Goal: Task Accomplishment & Management: Manage account settings

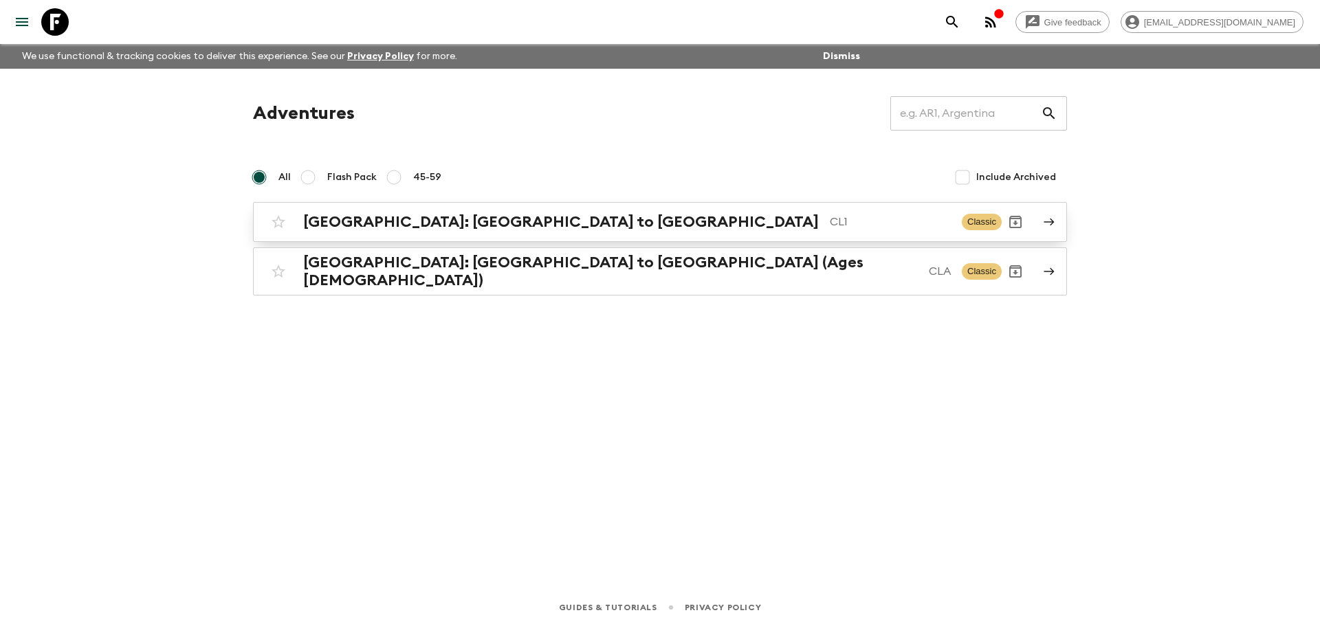
click at [494, 226] on h2 "[GEOGRAPHIC_DATA]: [GEOGRAPHIC_DATA] to [GEOGRAPHIC_DATA]" at bounding box center [561, 222] width 516 height 18
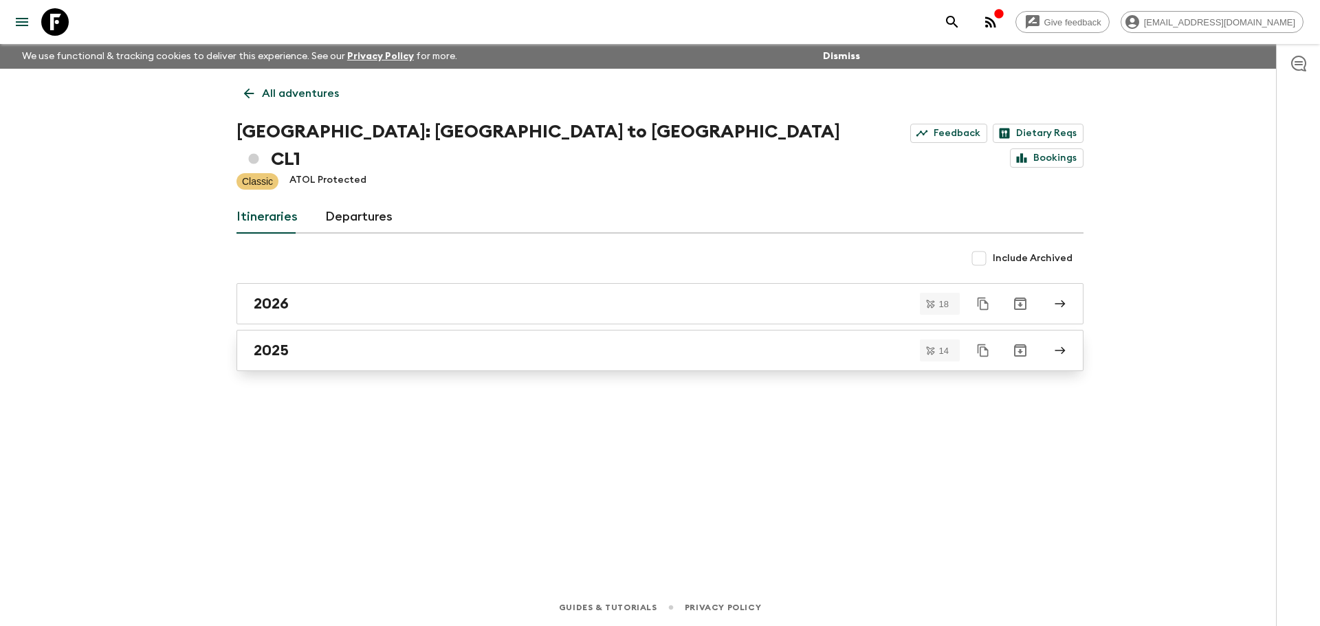
click at [326, 342] on div "2025" at bounding box center [647, 351] width 787 height 18
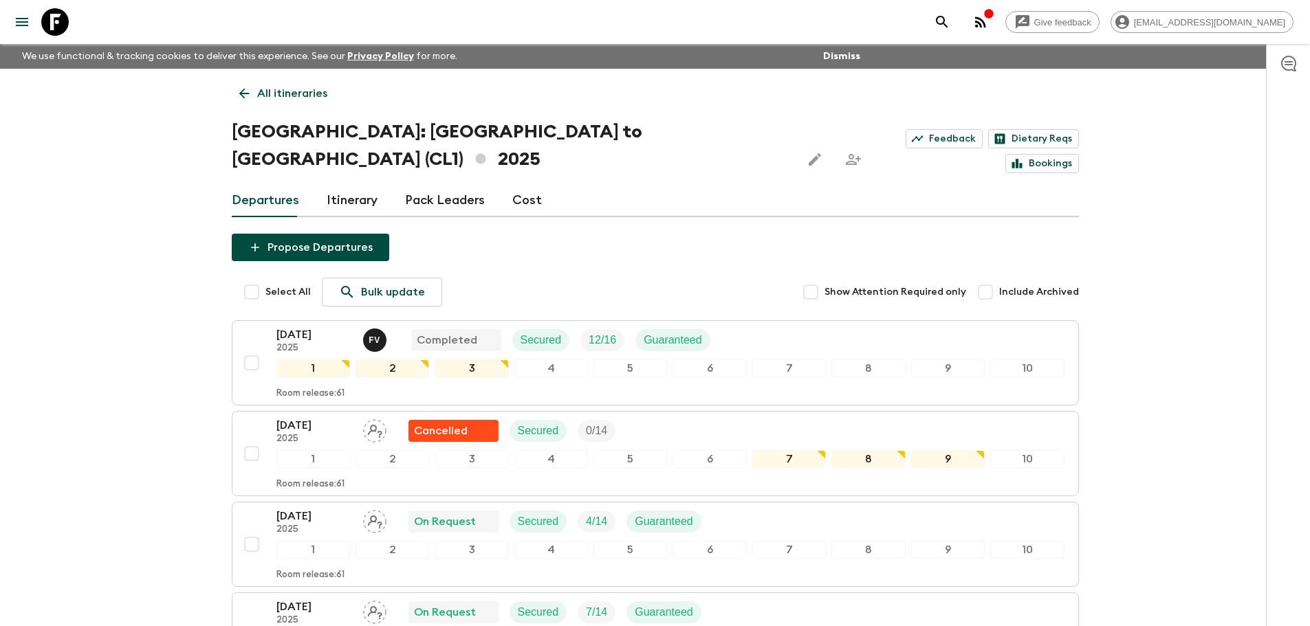
click at [999, 279] on input "Include Archived" at bounding box center [986, 293] width 28 height 28
checkbox input "true"
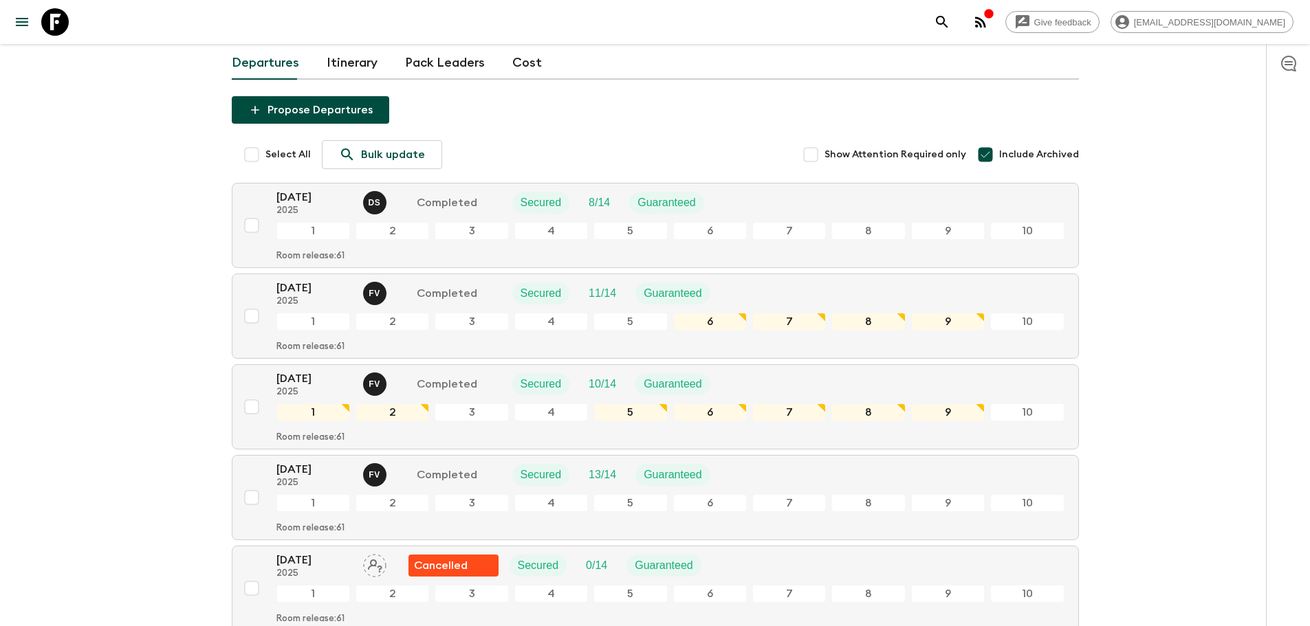
scroll to position [69, 0]
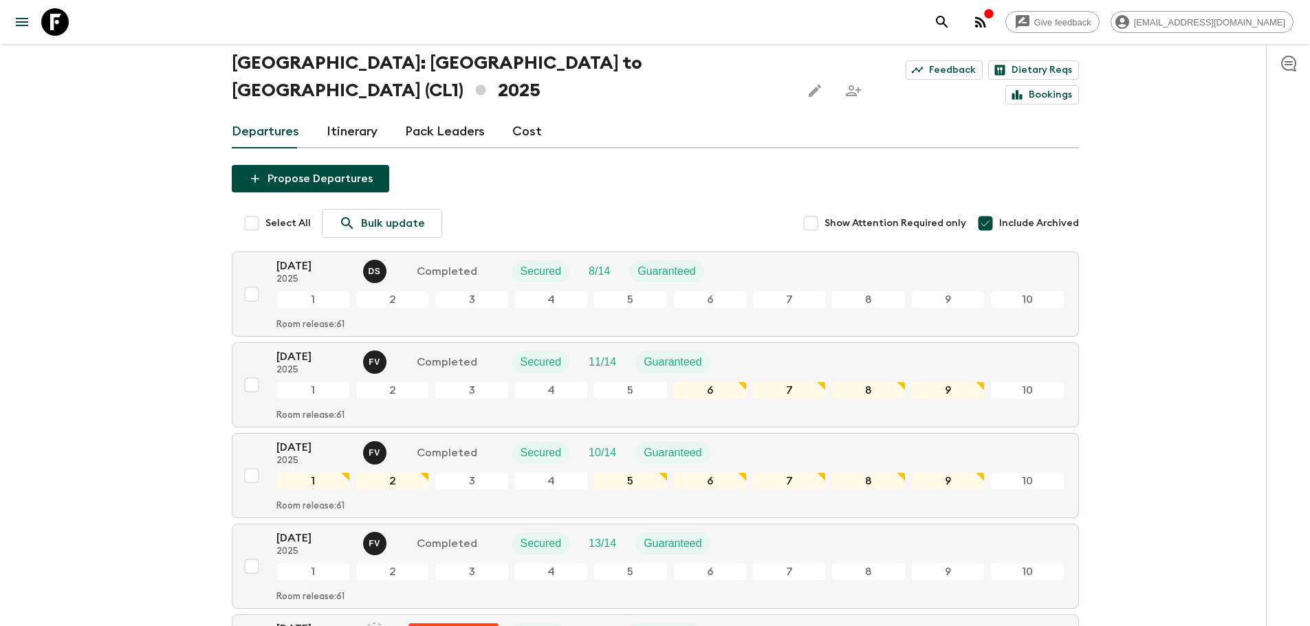
click at [333, 259] on div "[DATE] 2025 D S Completed Secured 8 / 14 Guaranteed 1 2 3 4 5 6 7 8 9 10 Room r…" at bounding box center [670, 294] width 788 height 73
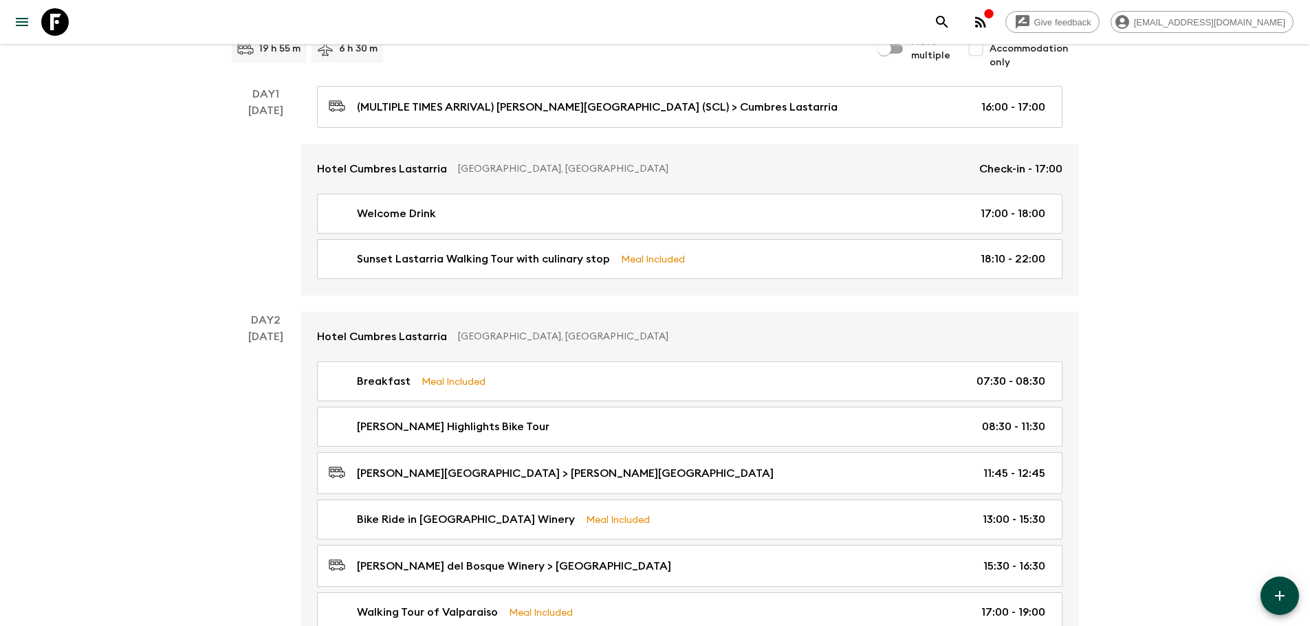
scroll to position [138, 0]
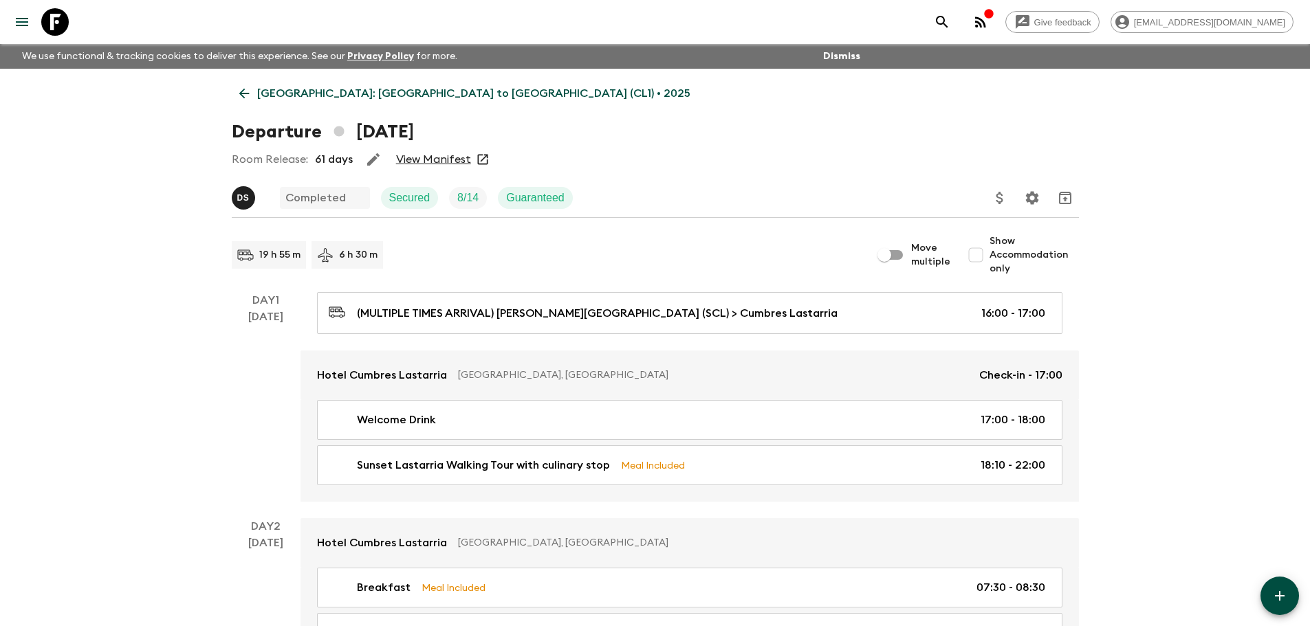
scroll to position [69, 0]
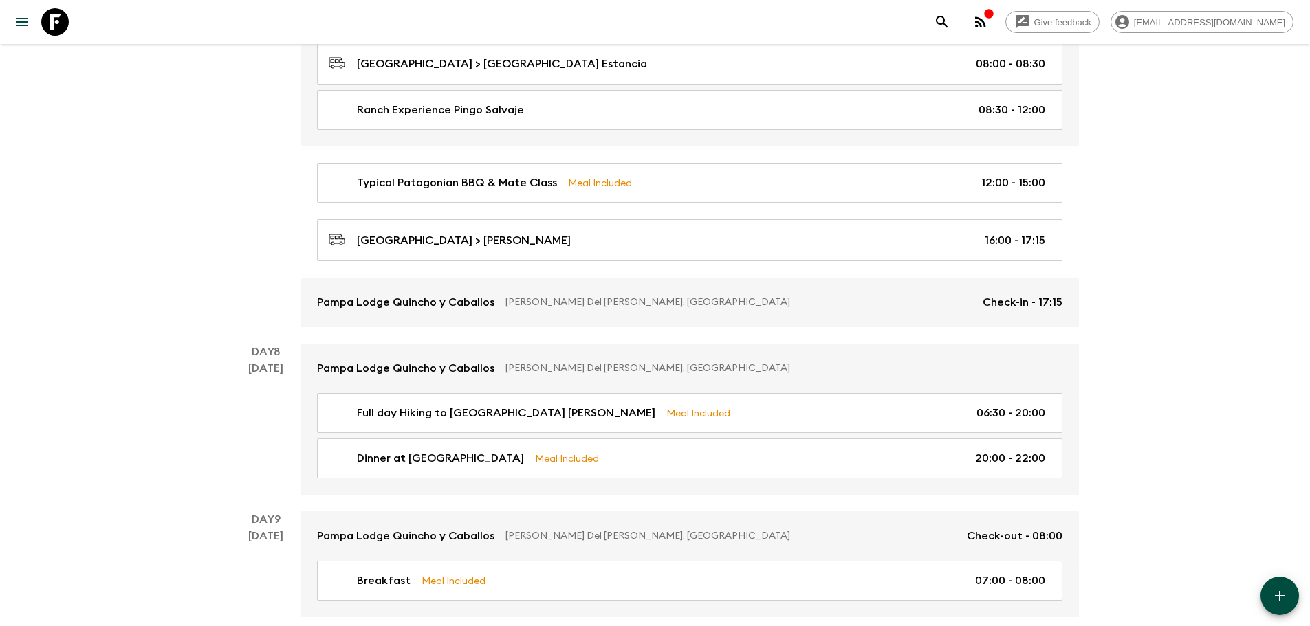
scroll to position [2613, 0]
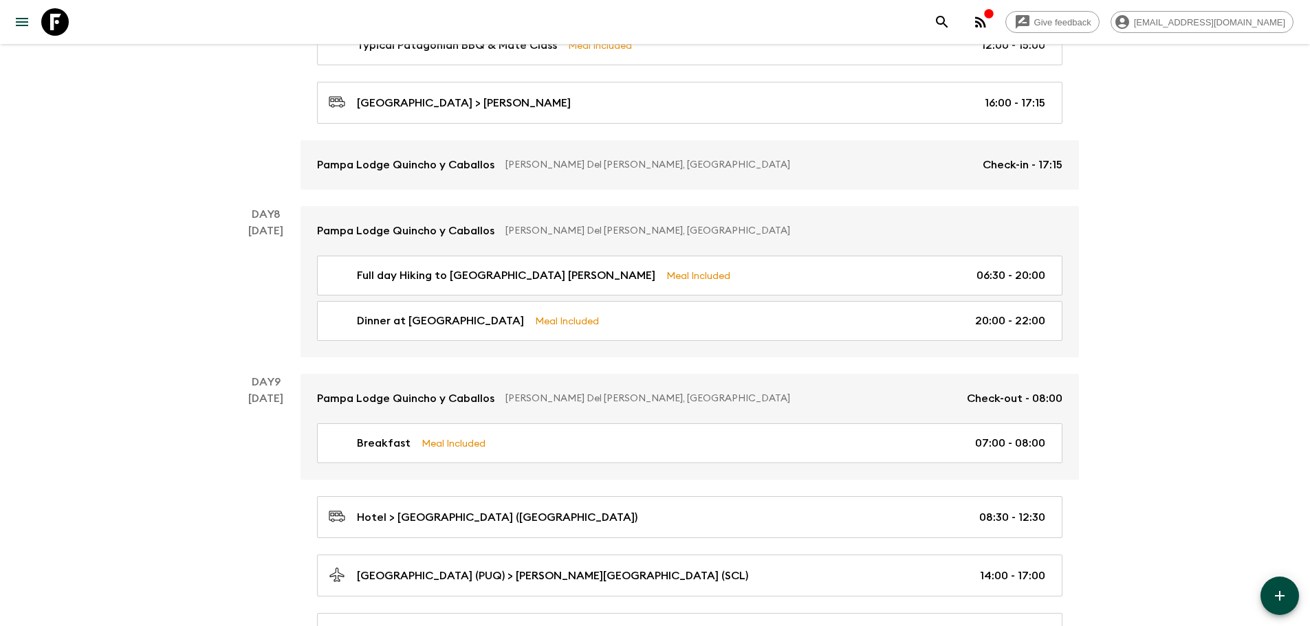
click at [295, 424] on div "Day 9 [DATE]" at bounding box center [266, 576] width 69 height 404
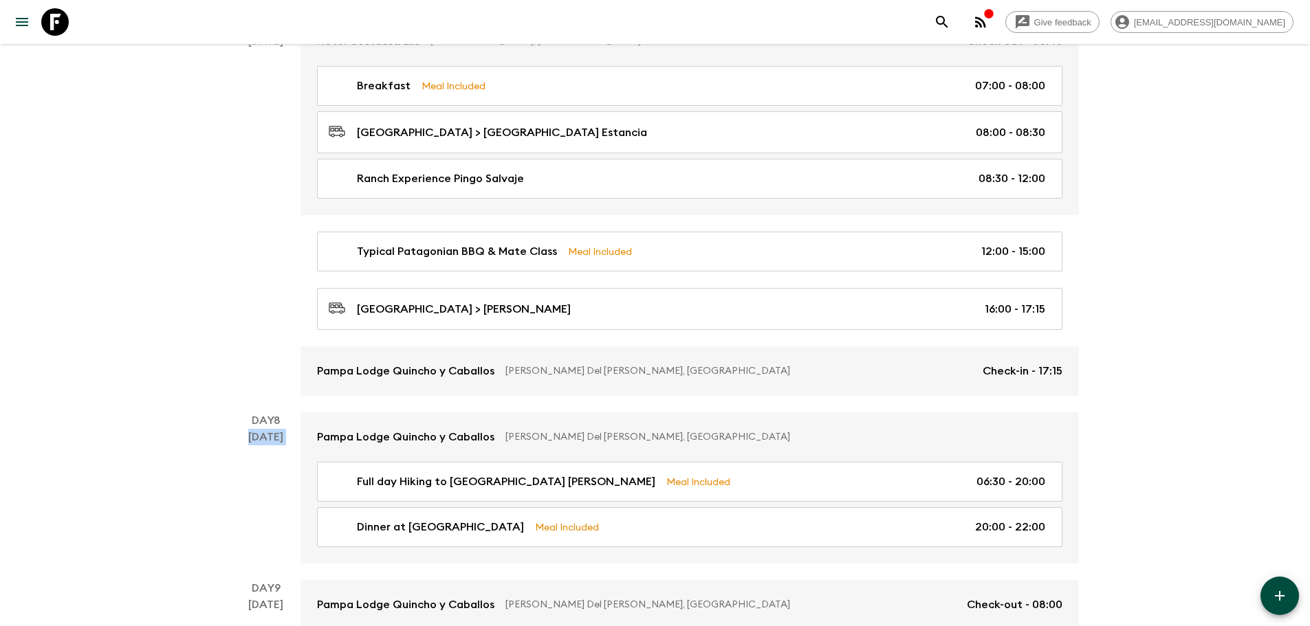
scroll to position [2545, 0]
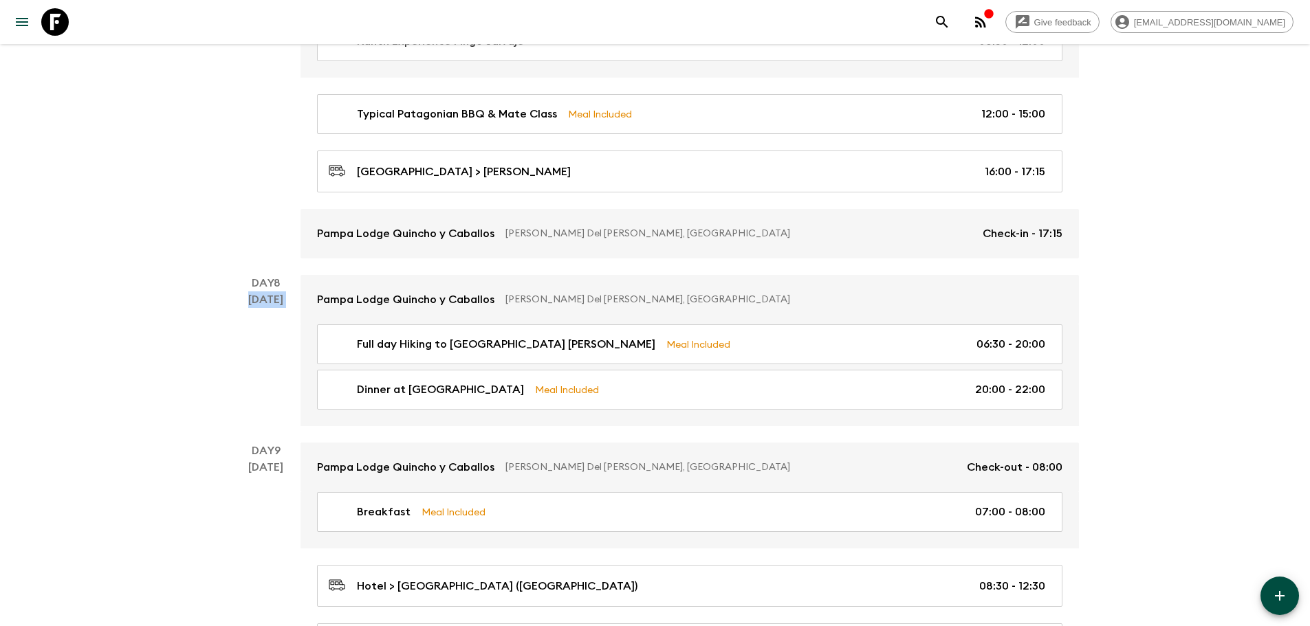
click at [263, 399] on div "[DATE]" at bounding box center [265, 359] width 35 height 135
click at [249, 447] on p "Day 9" at bounding box center [266, 451] width 69 height 17
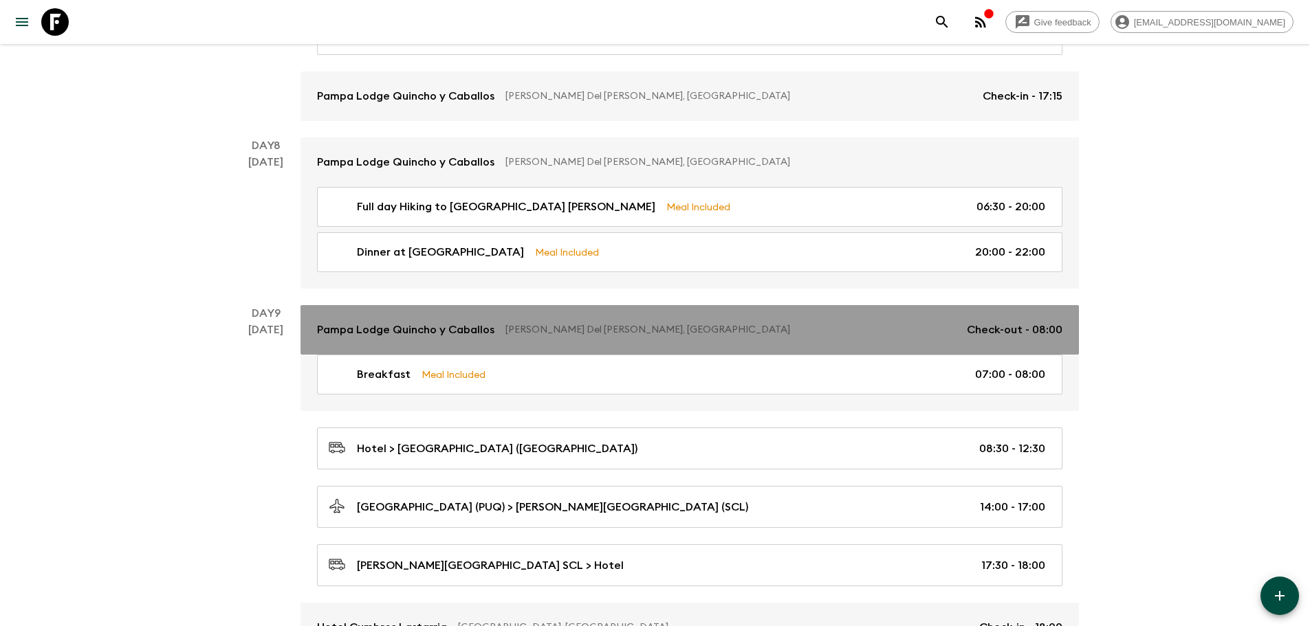
click at [303, 339] on link "Pampa Lodge Quincho y Caballos [PERSON_NAME] Del [PERSON_NAME], [GEOGRAPHIC_DAT…" at bounding box center [690, 330] width 778 height 50
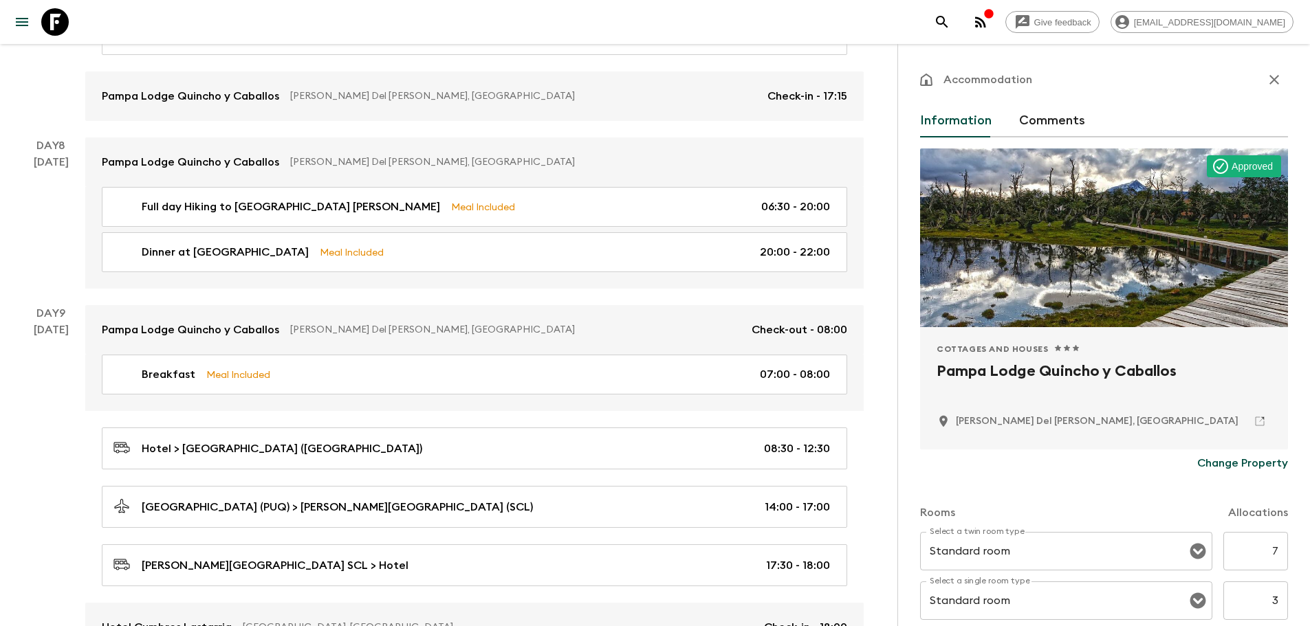
click at [1268, 75] on icon "button" at bounding box center [1274, 80] width 17 height 17
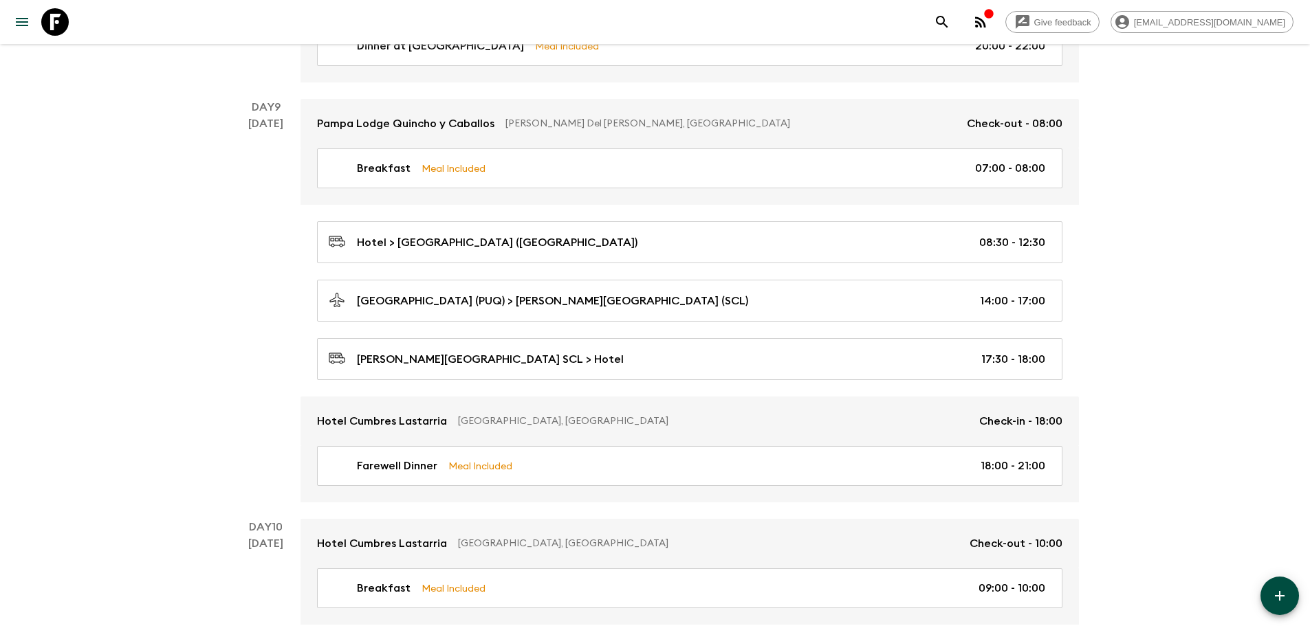
scroll to position [2682, 0]
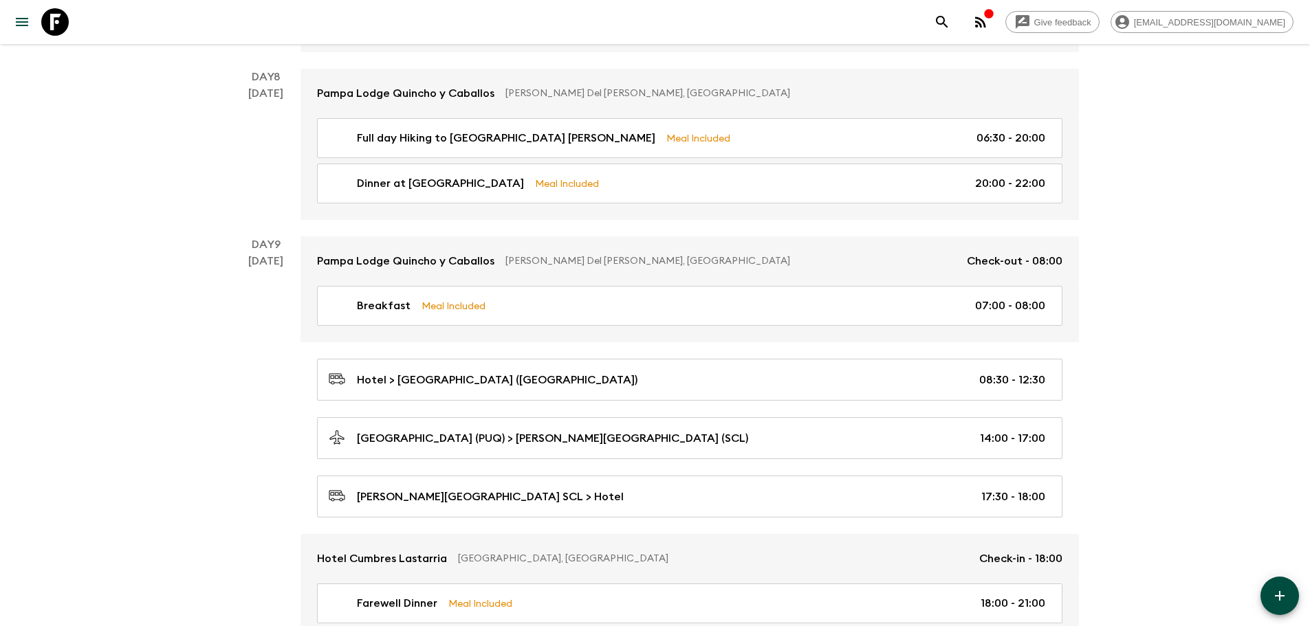
scroll to position [2888, 0]
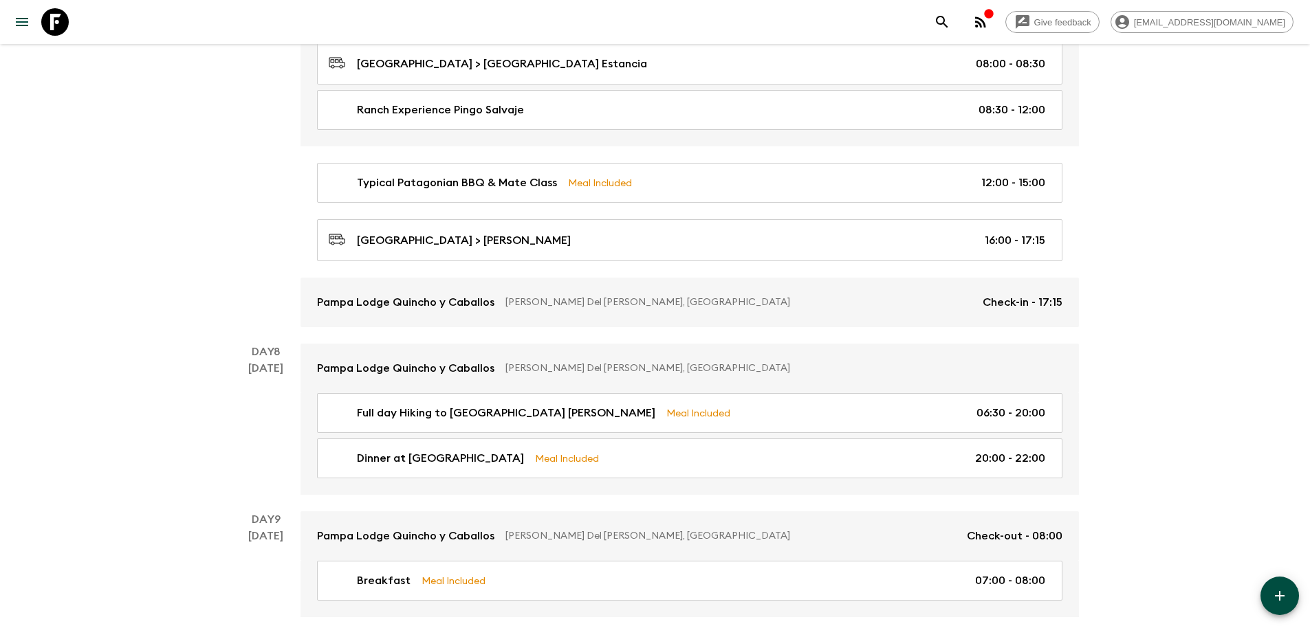
scroll to position [2269, 0]
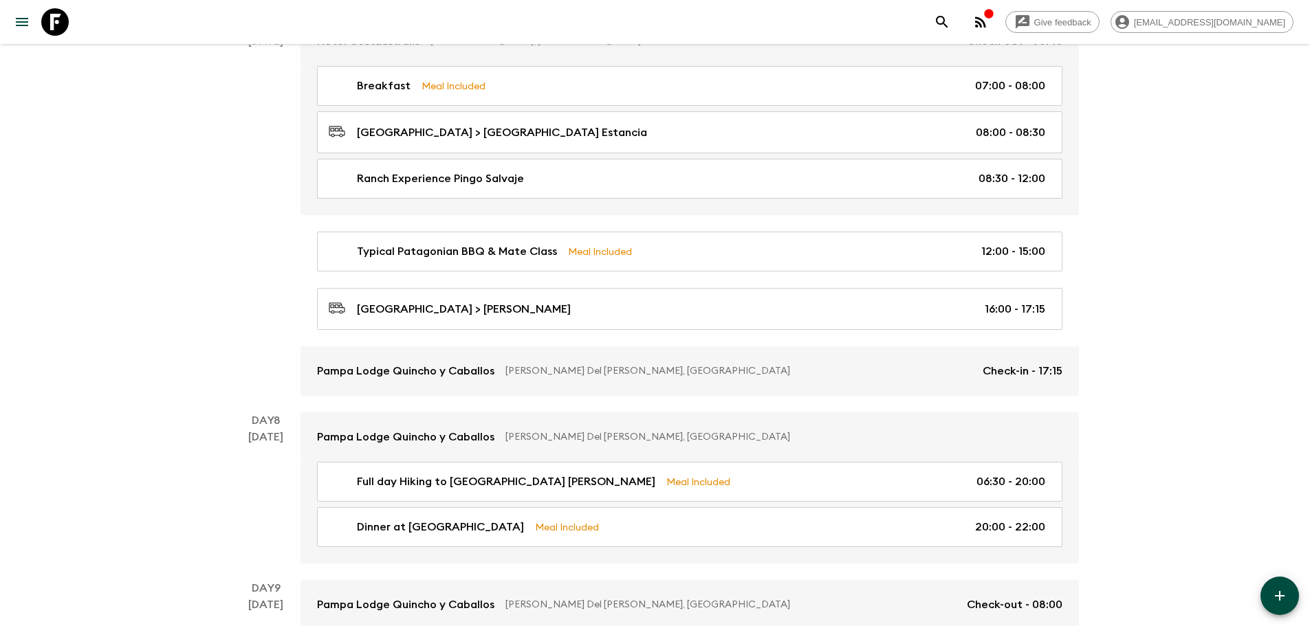
scroll to position [2338, 0]
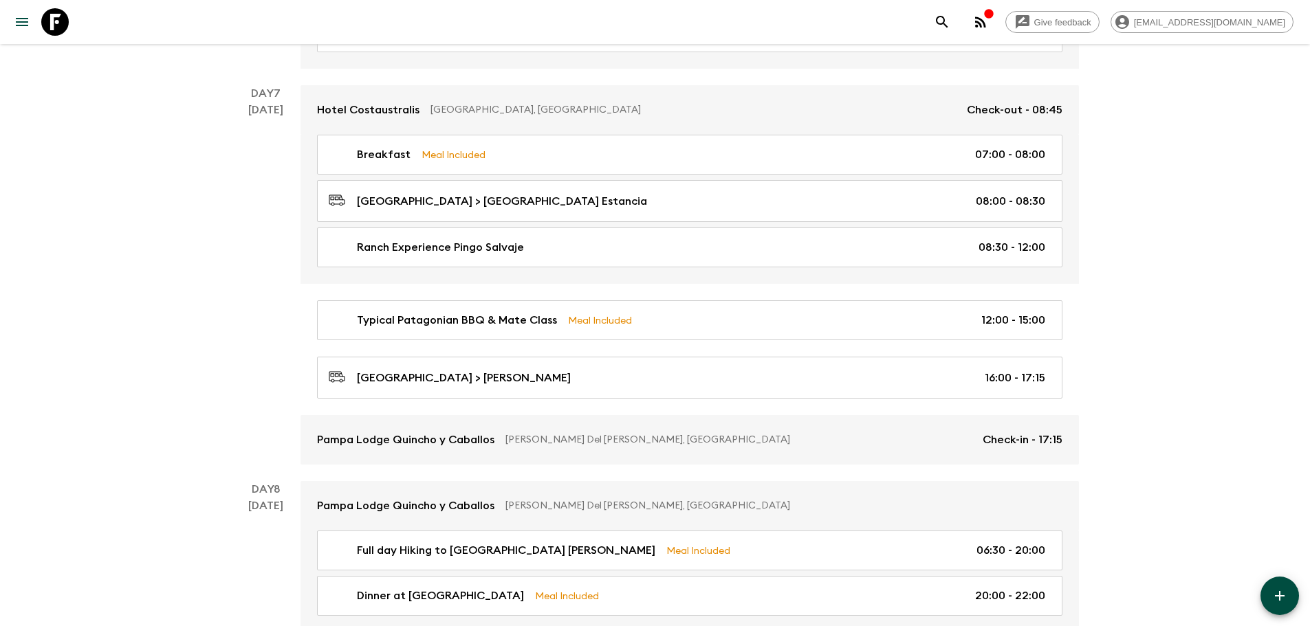
click at [260, 309] on div "[DATE]" at bounding box center [265, 283] width 35 height 363
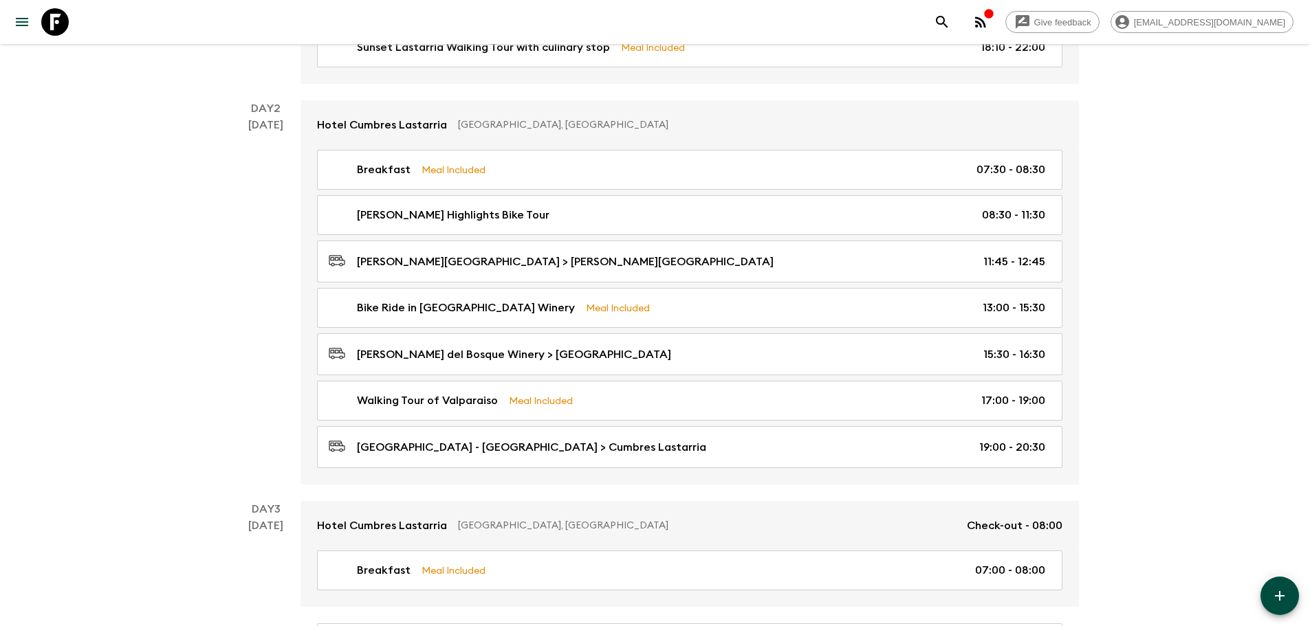
scroll to position [6, 0]
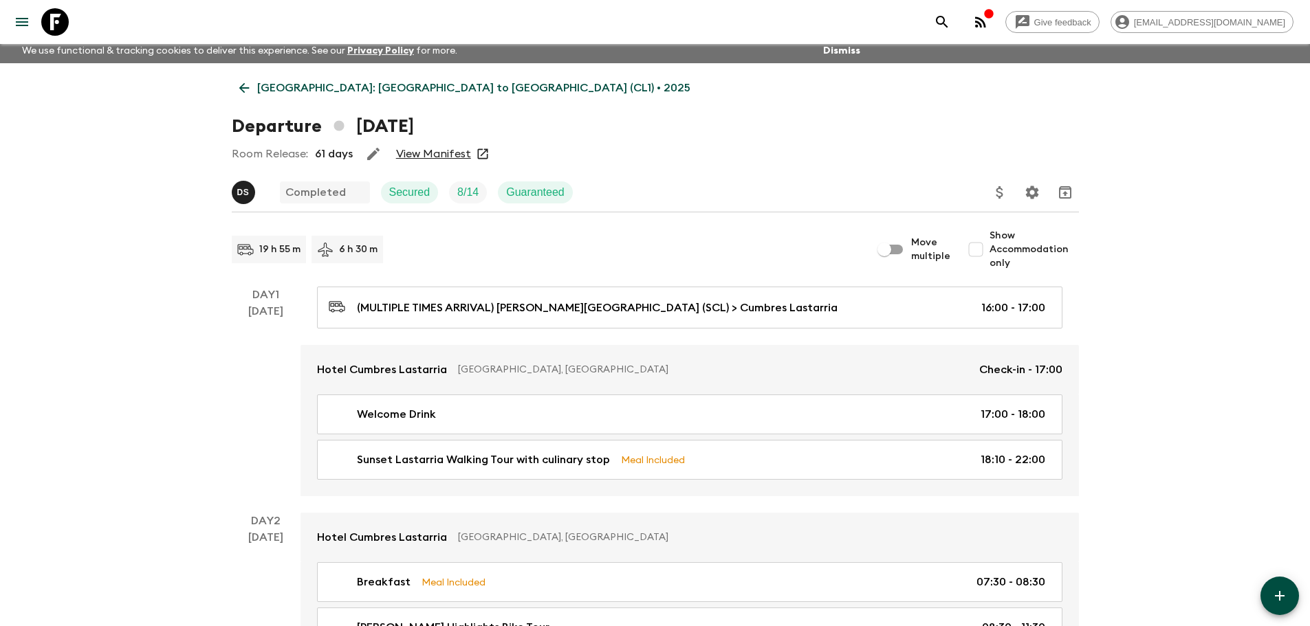
click at [994, 204] on button "Update Price, Early Bird Discount and Costs" at bounding box center [1000, 193] width 28 height 28
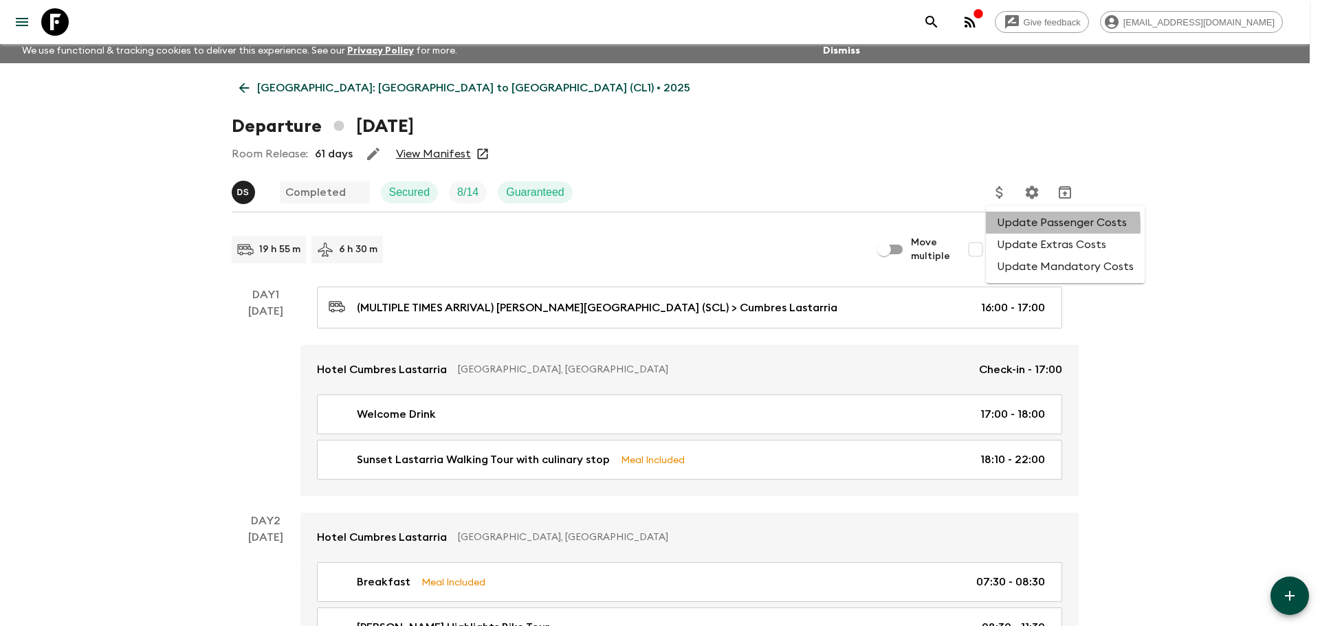
click at [1001, 226] on li "Update Passenger Costs" at bounding box center [1065, 223] width 159 height 22
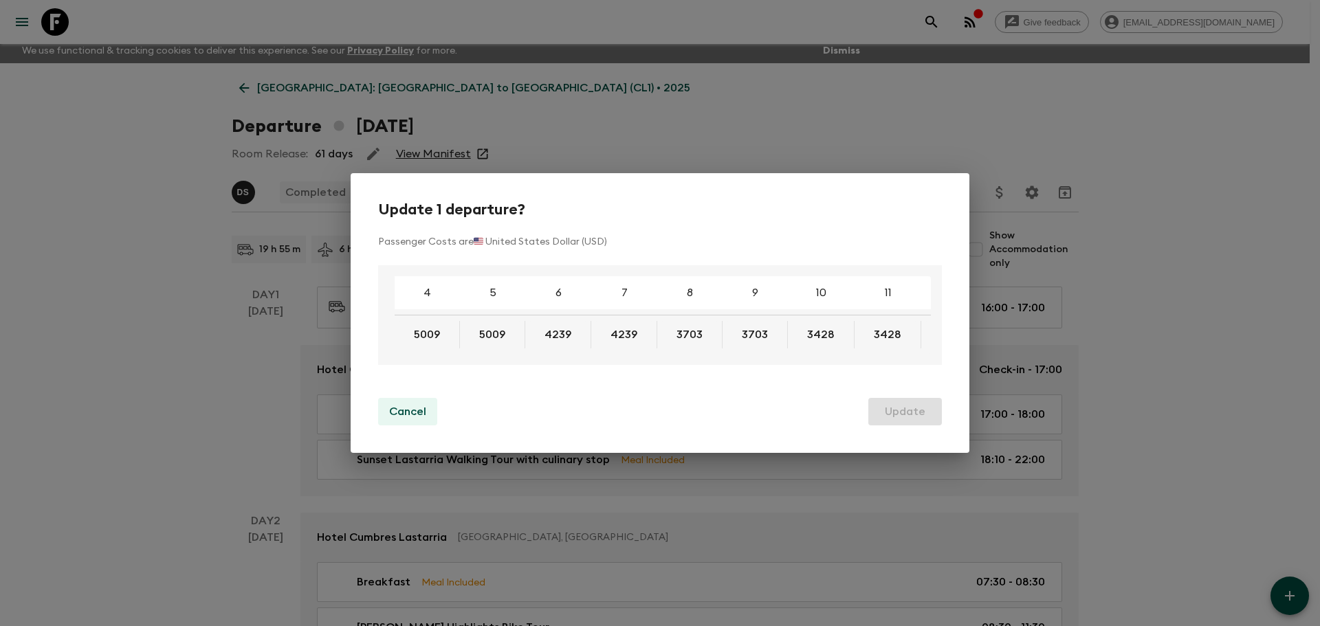
click at [417, 414] on p "Cancel" at bounding box center [407, 412] width 37 height 17
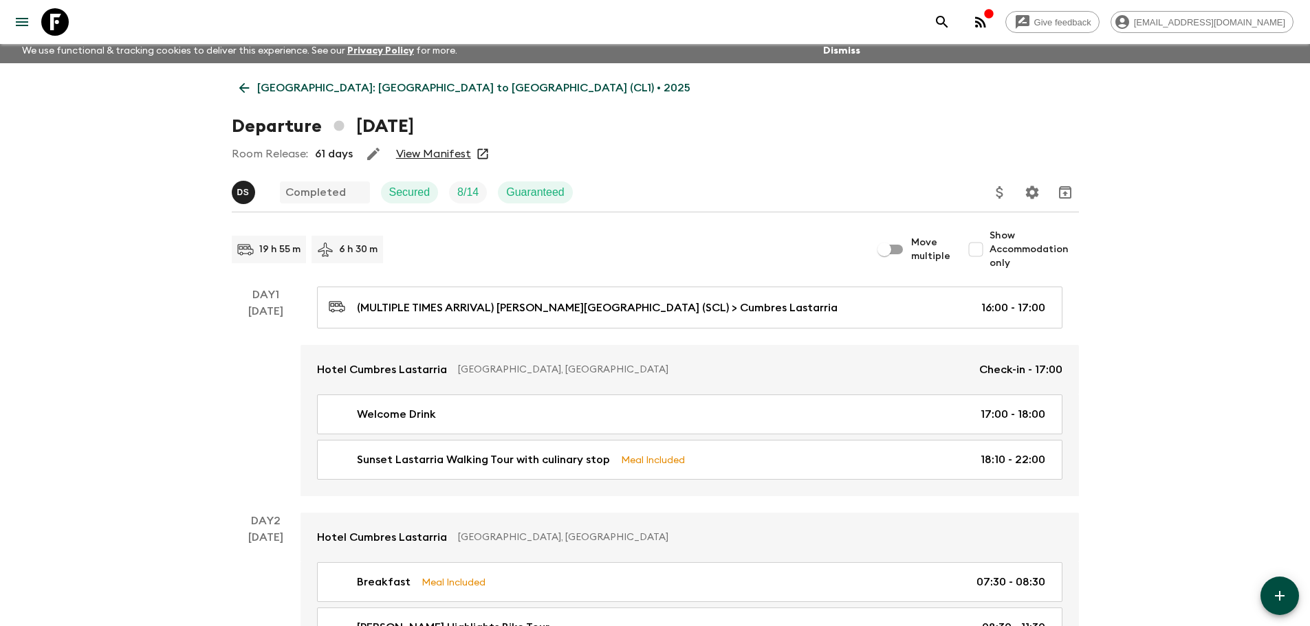
click at [237, 82] on icon at bounding box center [244, 87] width 15 height 15
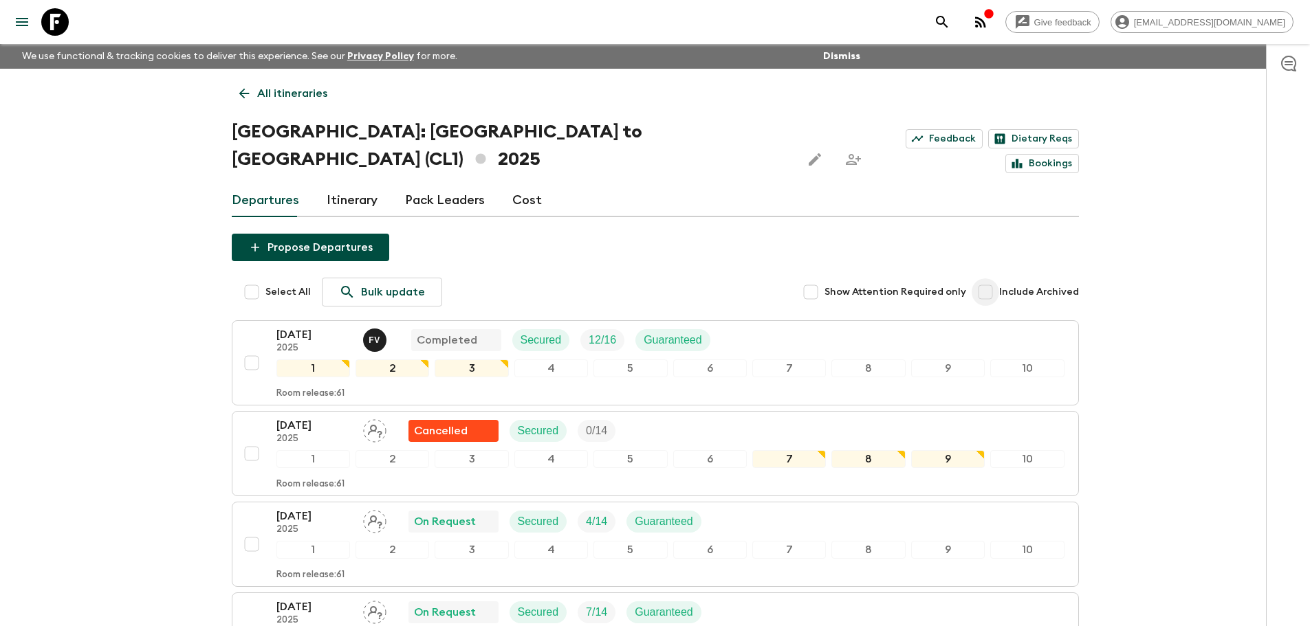
click at [998, 279] on input "Include Archived" at bounding box center [986, 293] width 28 height 28
checkbox input "true"
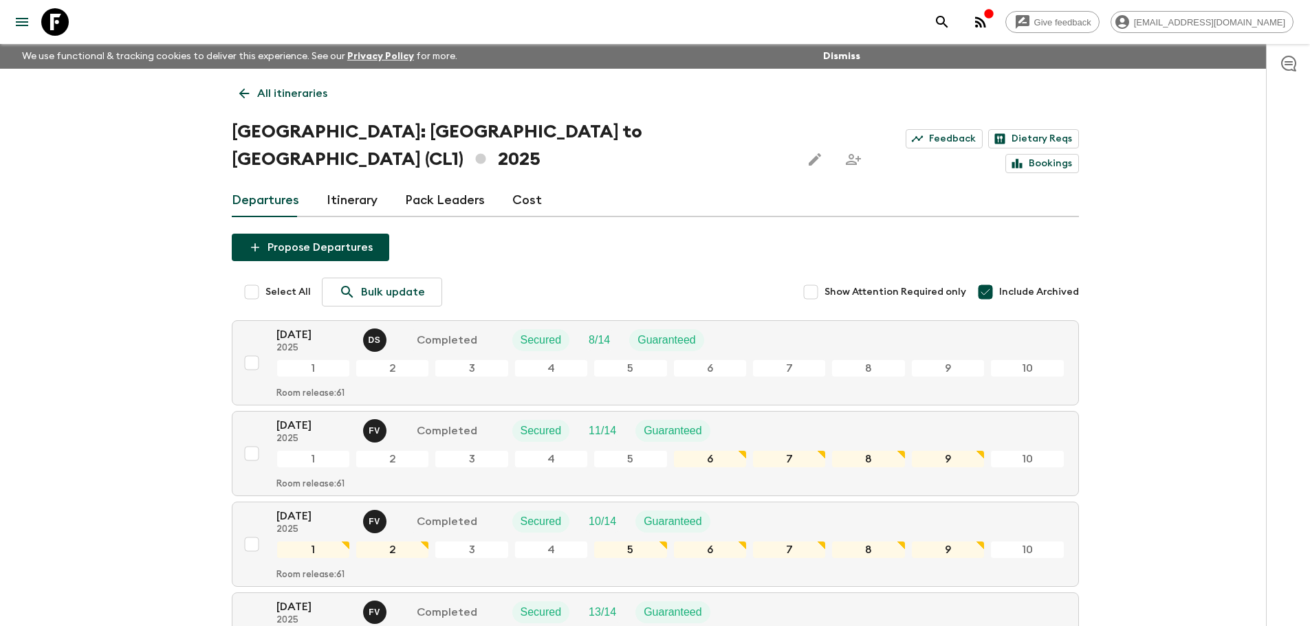
click at [314, 508] on p "[DATE]" at bounding box center [314, 516] width 76 height 17
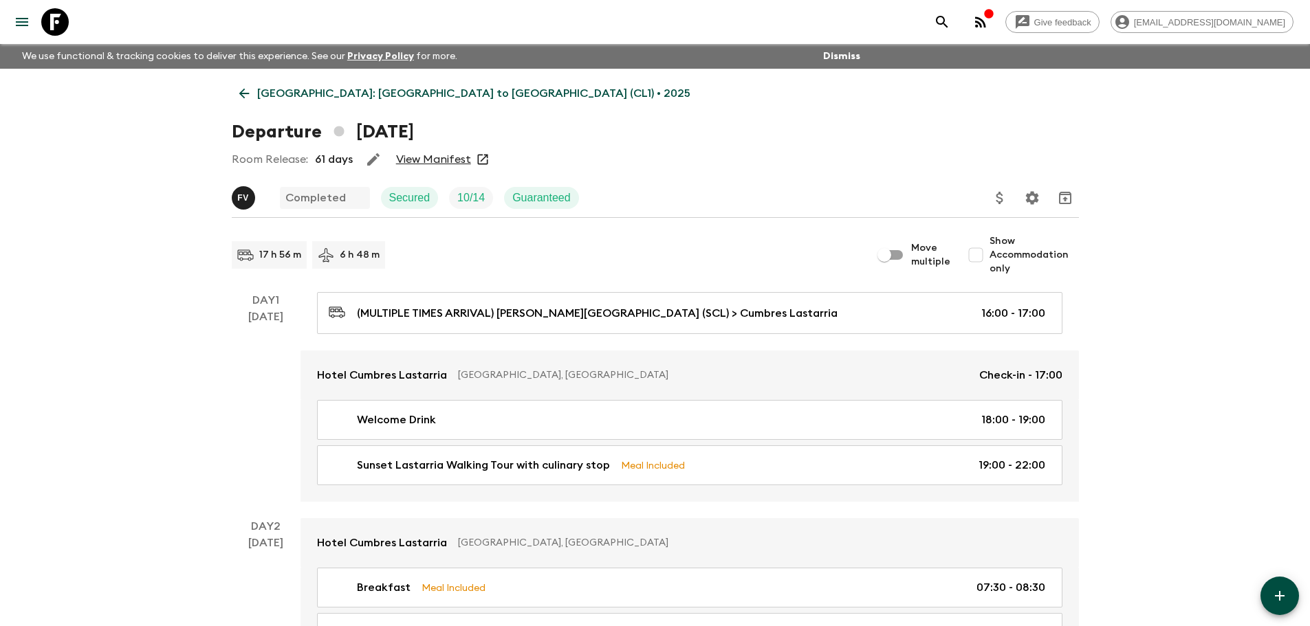
click at [1000, 199] on icon "Update Price, Early Bird Discount and Costs" at bounding box center [1000, 198] width 17 height 17
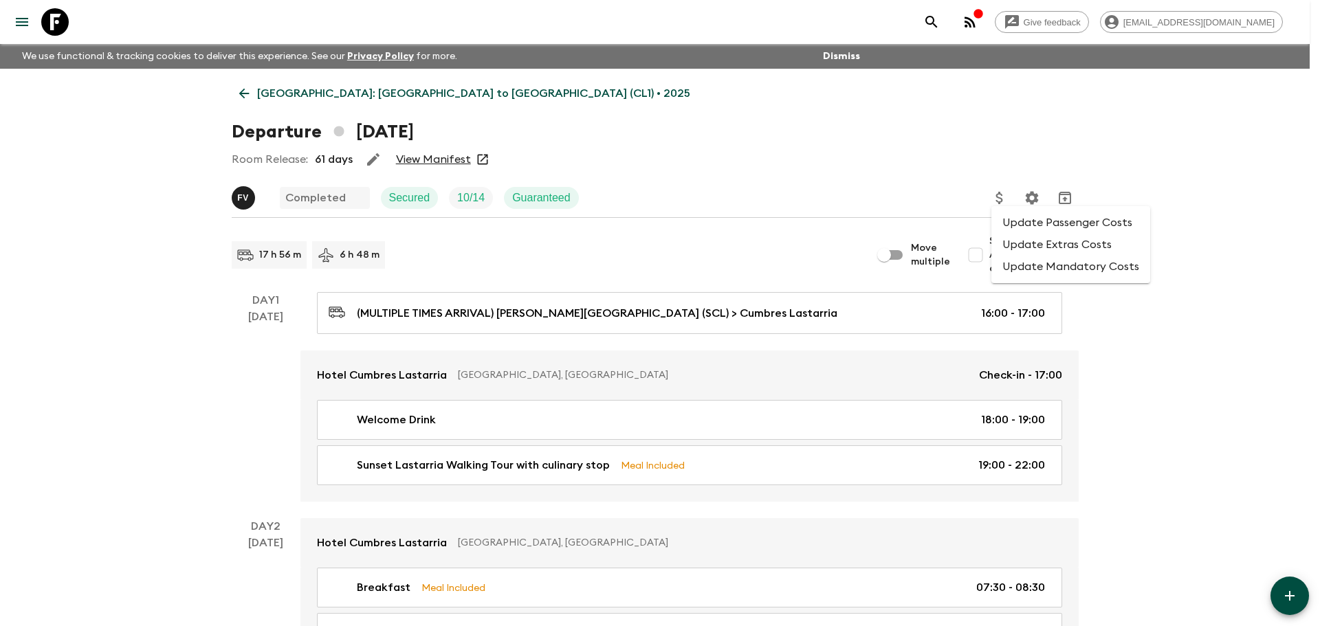
click at [1010, 225] on li "Update Passenger Costs" at bounding box center [1071, 223] width 159 height 22
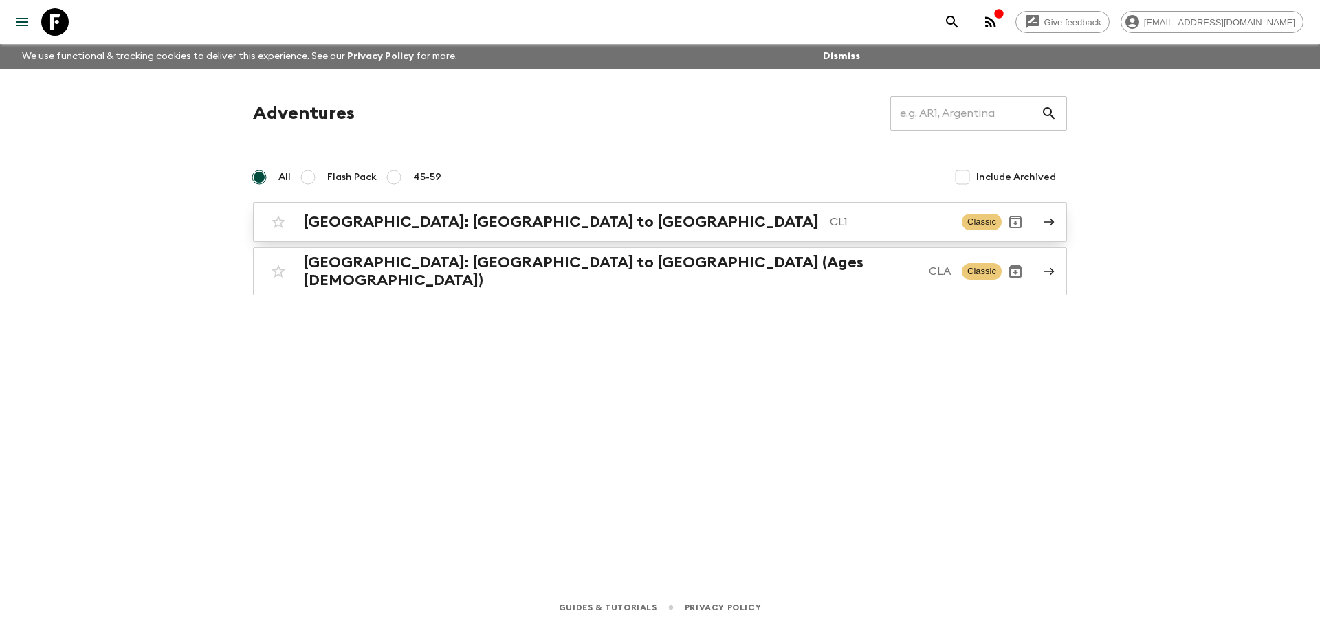
click at [466, 235] on div "[GEOGRAPHIC_DATA]: [GEOGRAPHIC_DATA] to Patagonia CL1 Classic" at bounding box center [633, 222] width 737 height 28
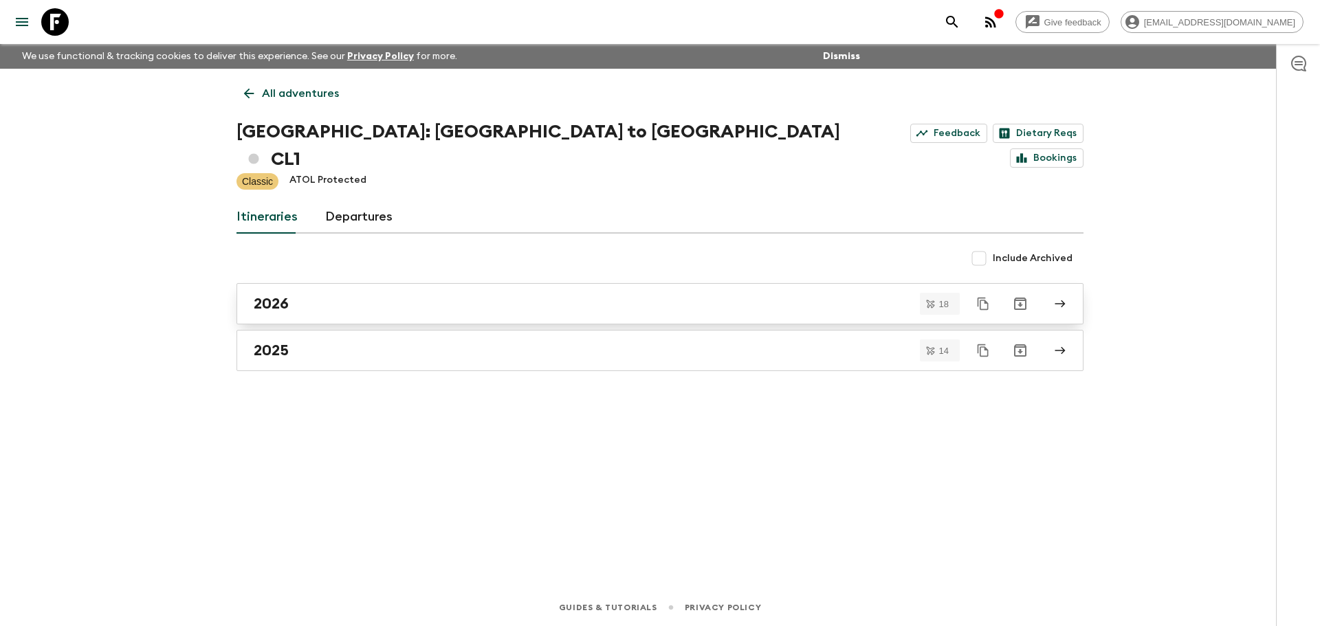
click at [341, 295] on div "2026" at bounding box center [647, 304] width 787 height 18
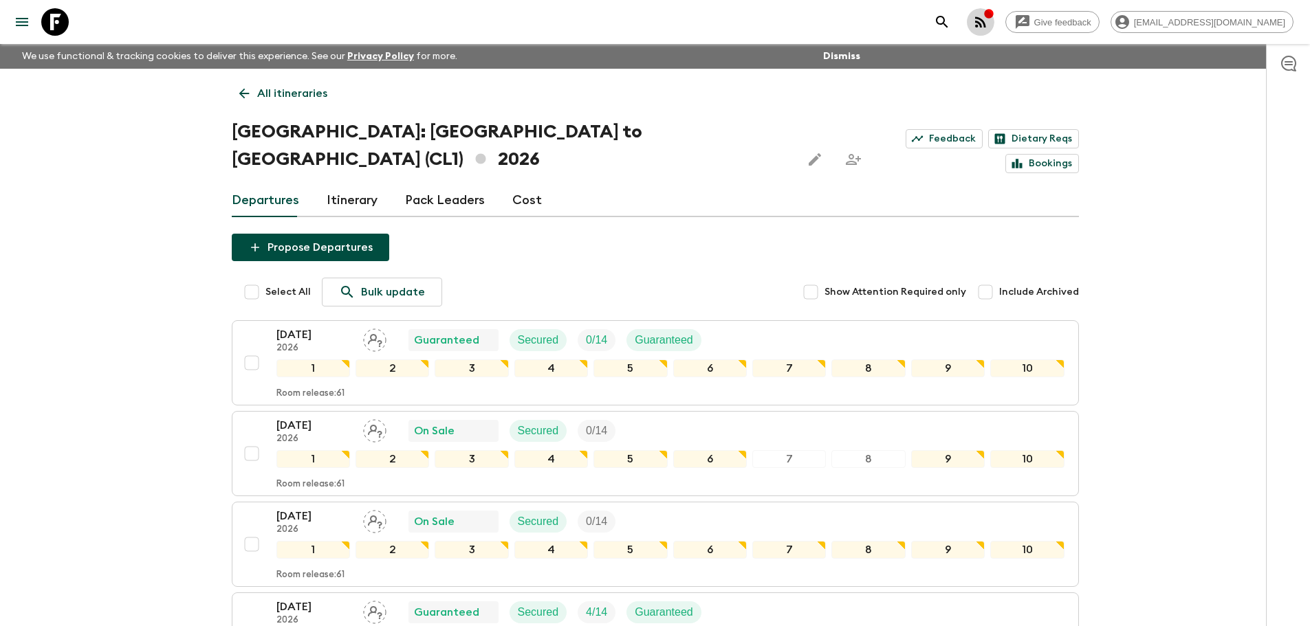
click at [986, 19] on icon "button" at bounding box center [980, 22] width 11 height 11
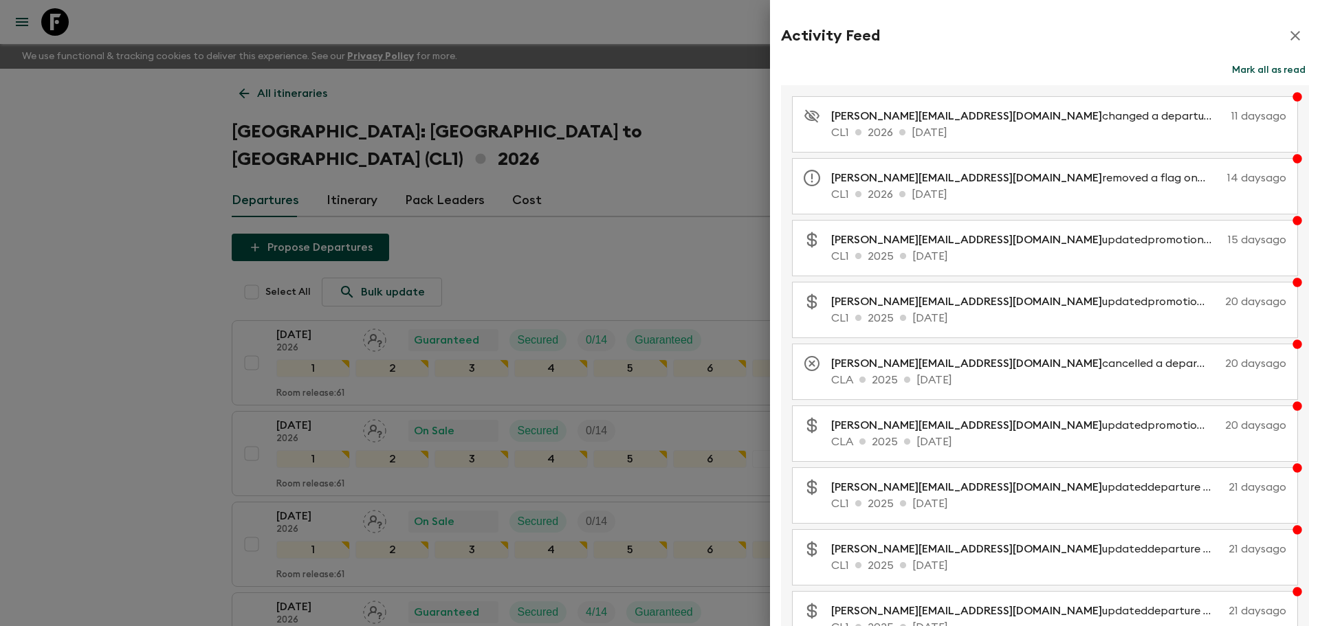
click at [1291, 39] on icon "button" at bounding box center [1296, 36] width 10 height 10
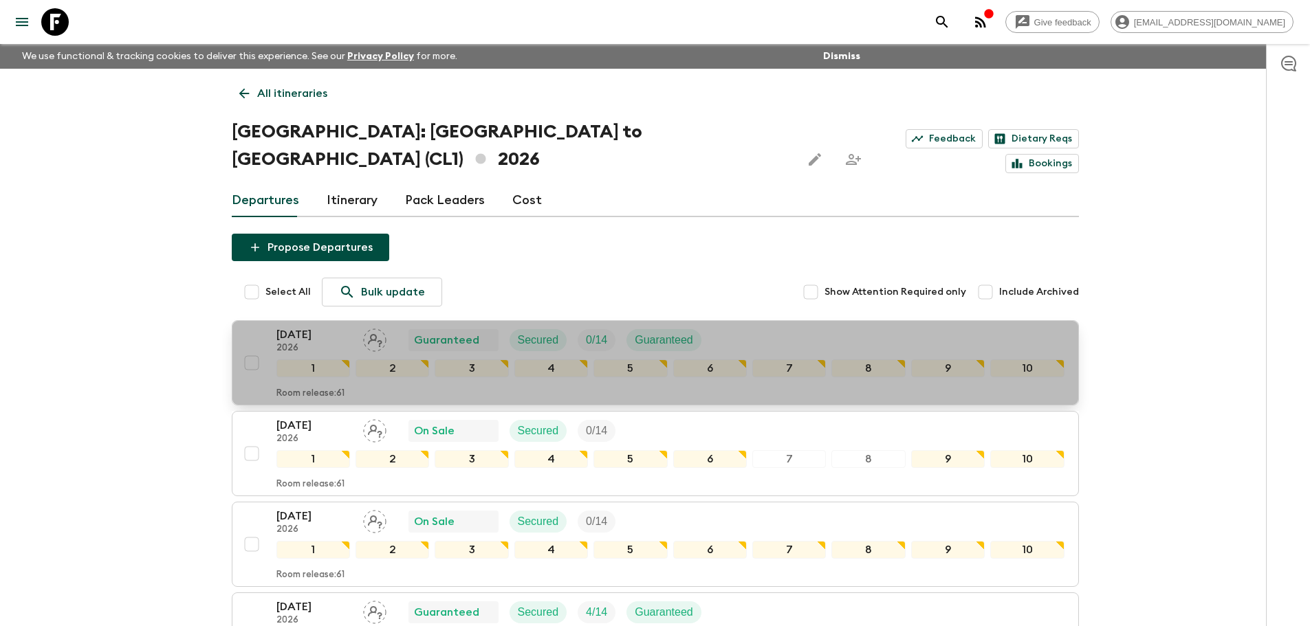
click at [306, 327] on p "03 Jan 2026" at bounding box center [314, 335] width 76 height 17
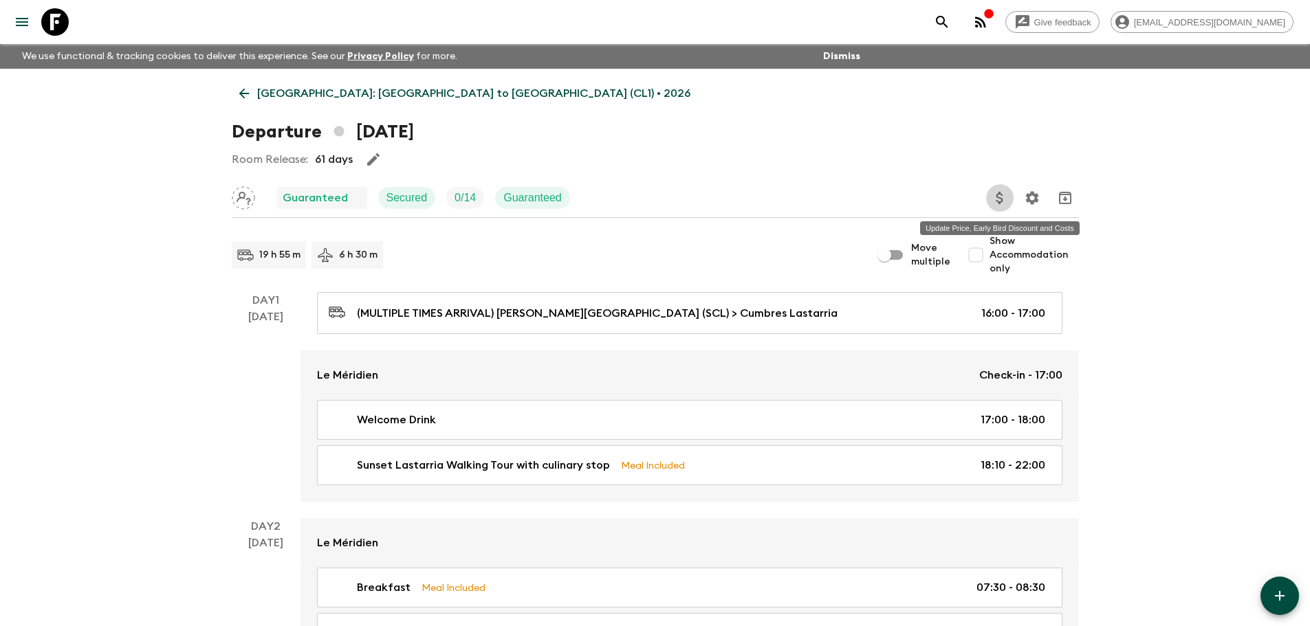
click at [1000, 198] on icon "Update Price, Early Bird Discount and Costs" at bounding box center [999, 198] width 7 height 12
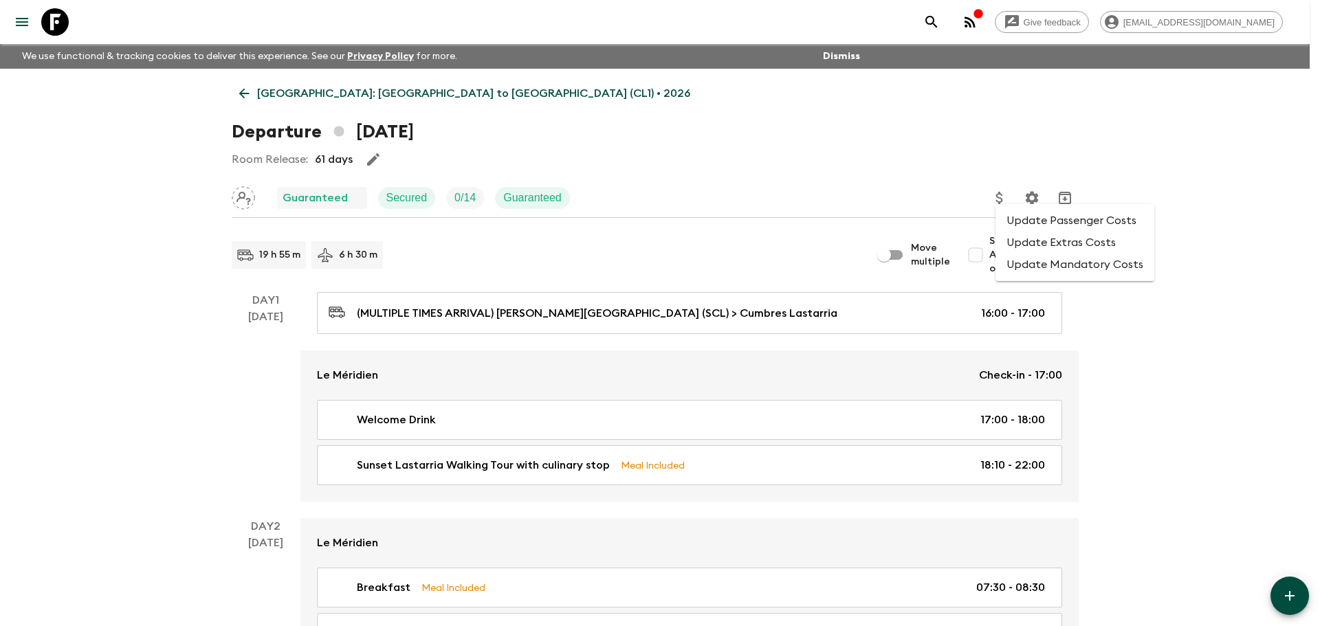
click at [1027, 221] on li "Update Passenger Costs" at bounding box center [1075, 221] width 159 height 22
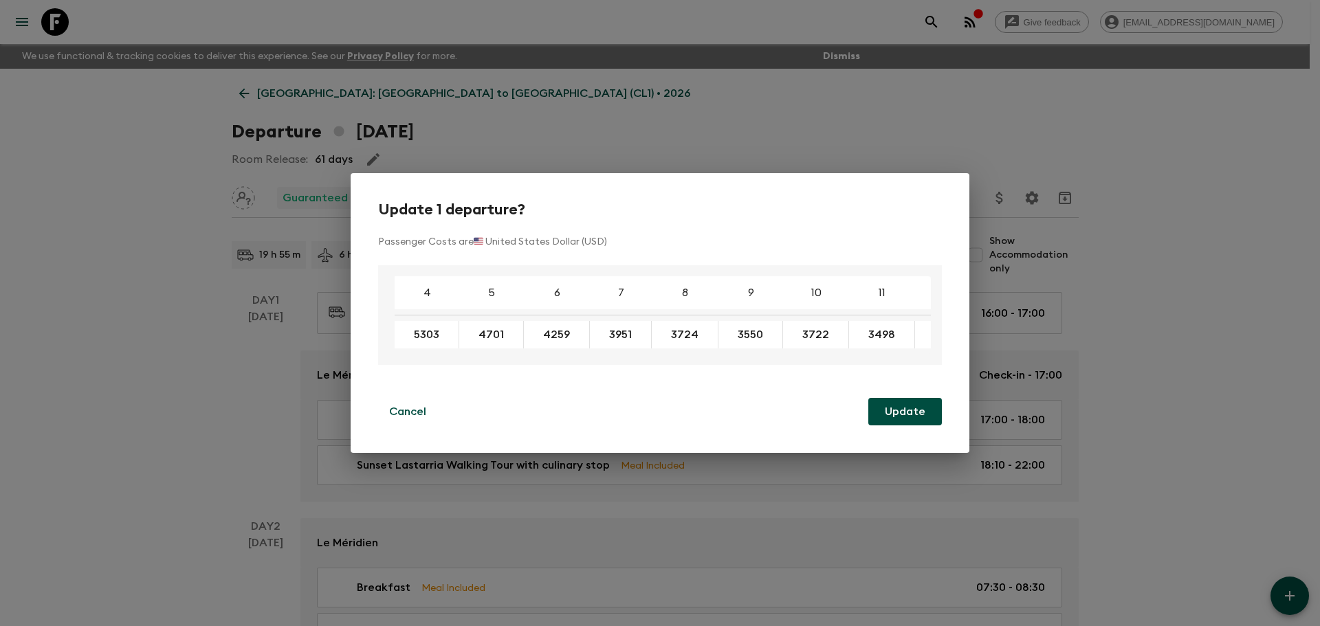
click at [1120, 362] on div "Update 1 departure? Passenger Costs are 🇺🇸 United States Dollar (USD) 4 5 6 7 8…" at bounding box center [660, 313] width 1320 height 626
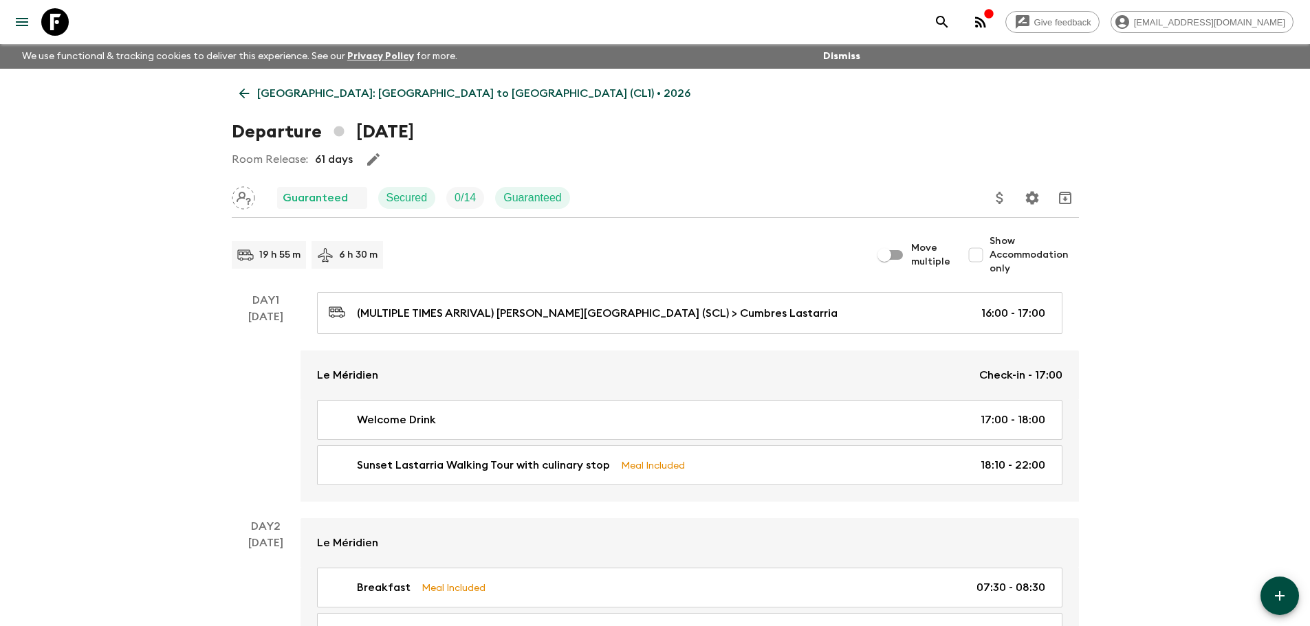
click at [997, 210] on button "Update Price, Early Bird Discount and Costs" at bounding box center [1000, 198] width 28 height 28
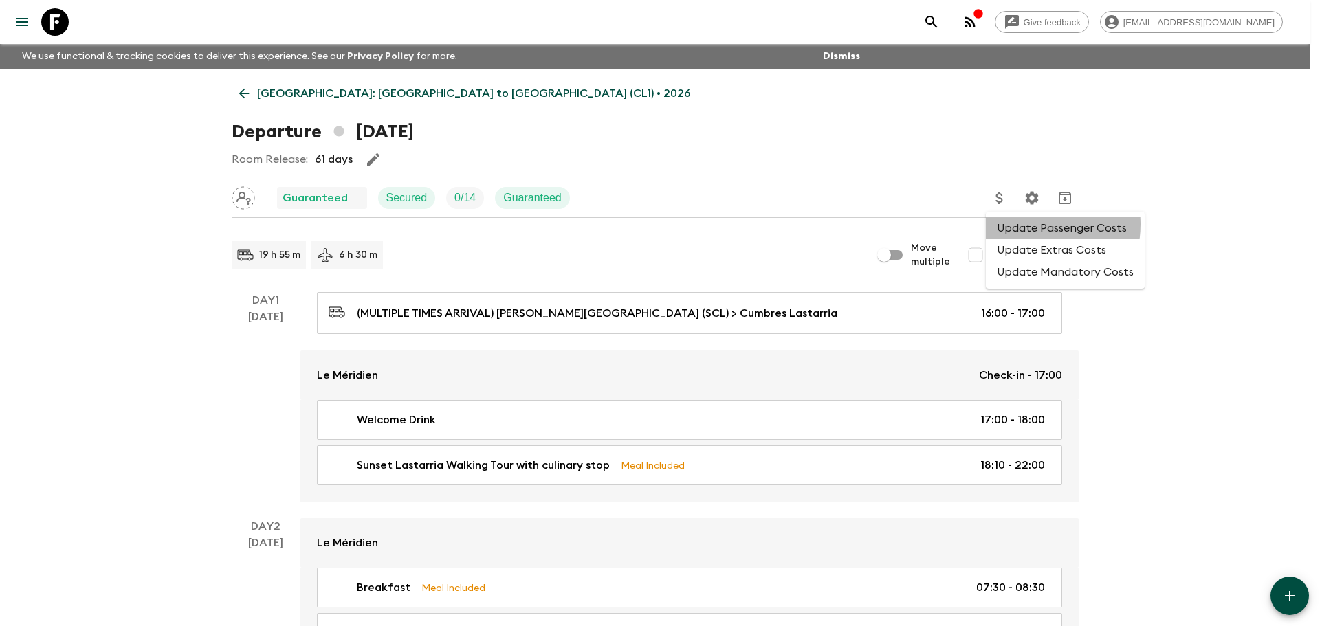
click at [1014, 224] on li "Update Passenger Costs" at bounding box center [1065, 228] width 159 height 22
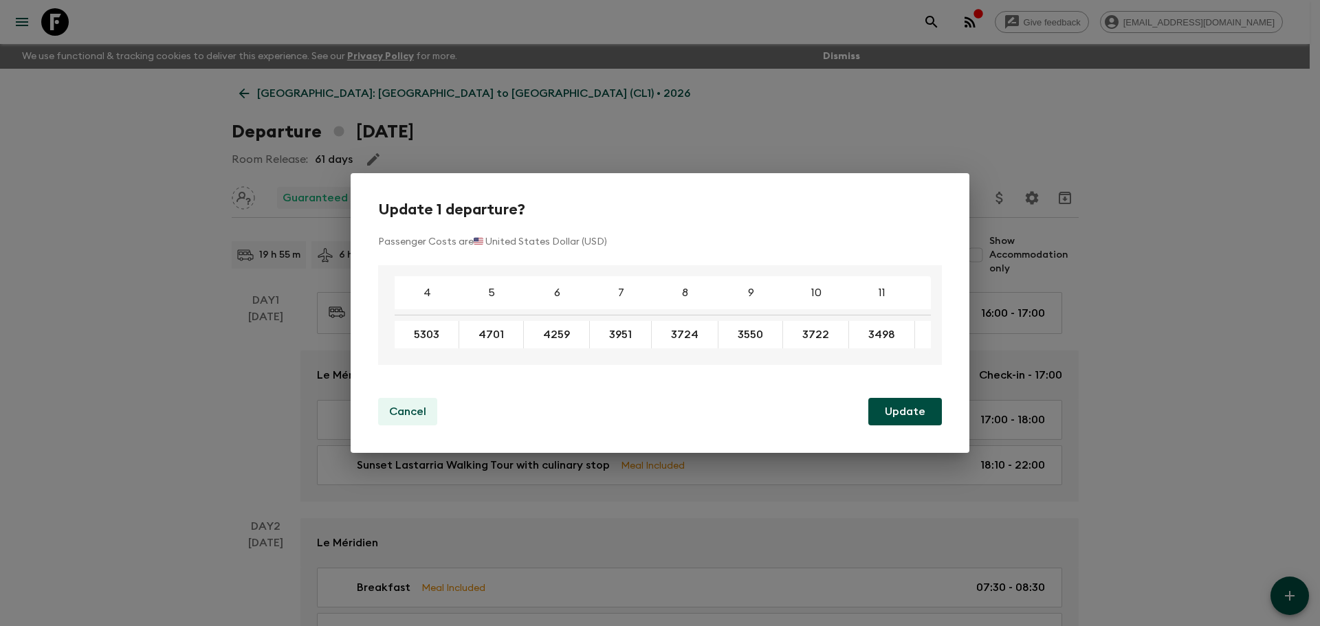
click at [399, 413] on p "Cancel" at bounding box center [407, 412] width 37 height 17
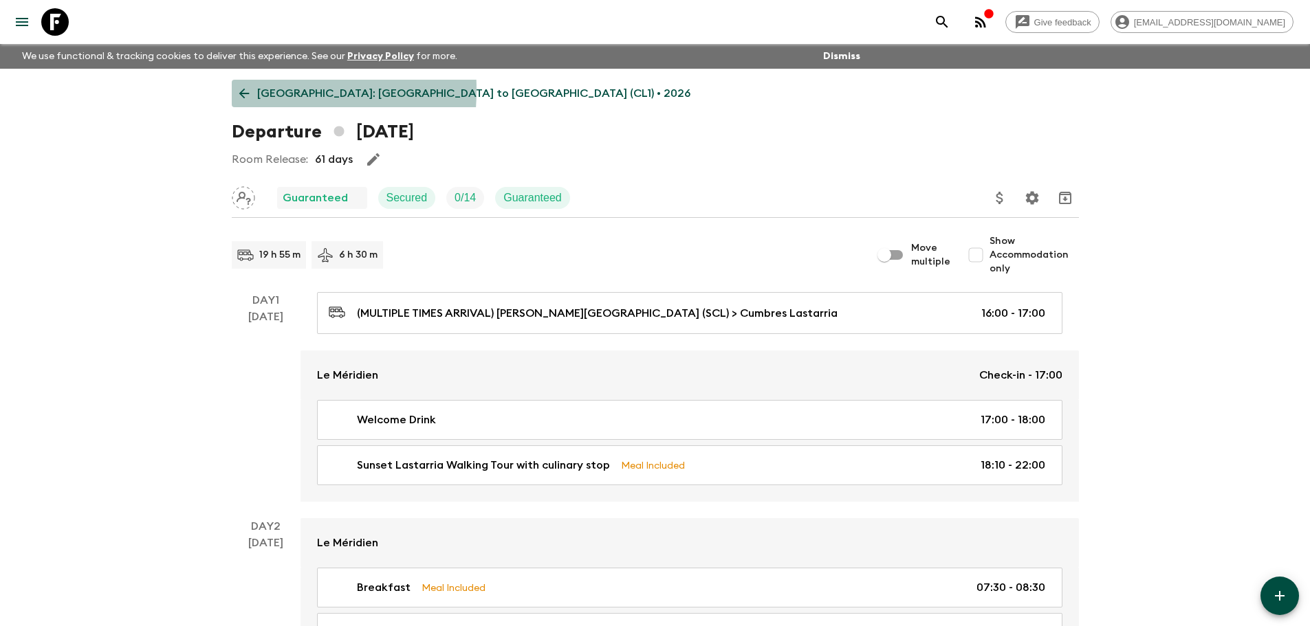
click at [239, 90] on icon at bounding box center [244, 93] width 15 height 15
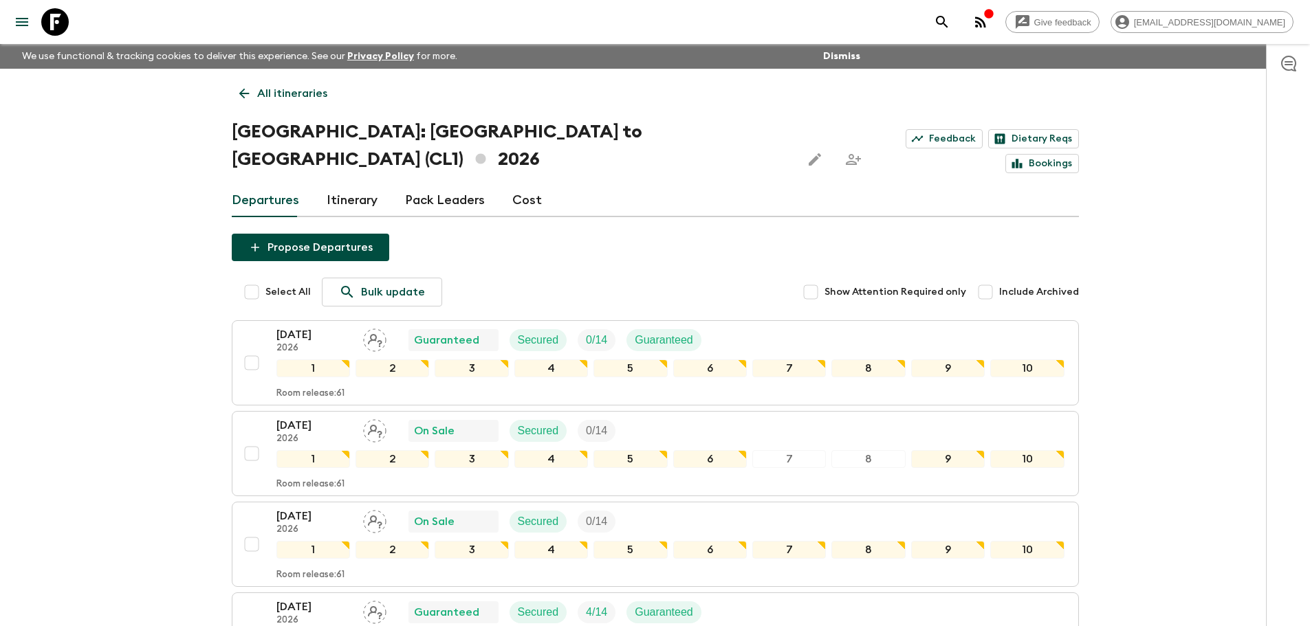
click at [329, 508] on p "10 Feb 2026" at bounding box center [314, 516] width 76 height 17
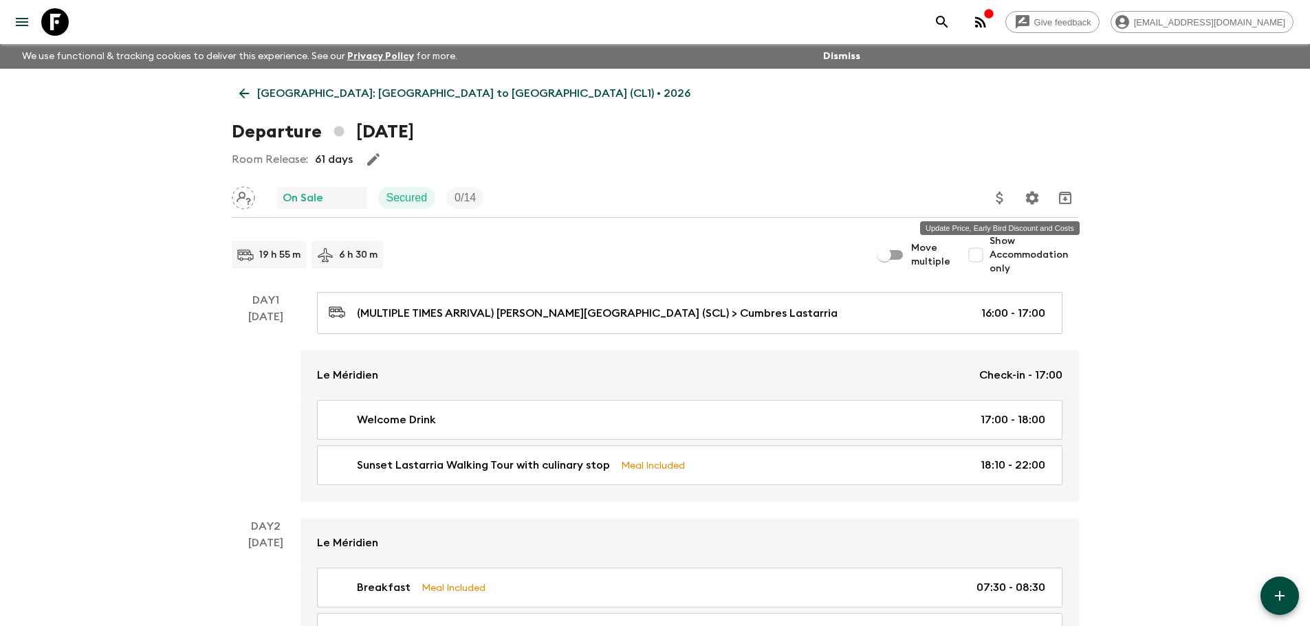
click at [999, 199] on icon "Update Price, Early Bird Discount and Costs" at bounding box center [1000, 198] width 17 height 17
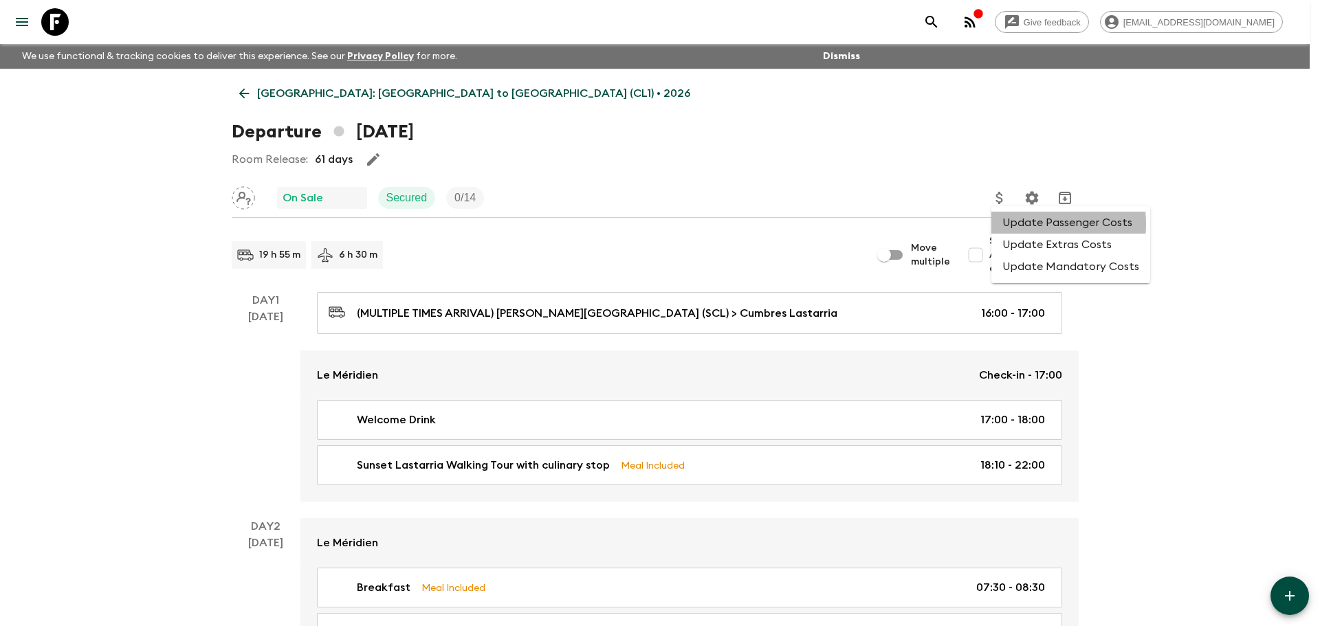
click at [1017, 224] on li "Update Passenger Costs" at bounding box center [1071, 223] width 159 height 22
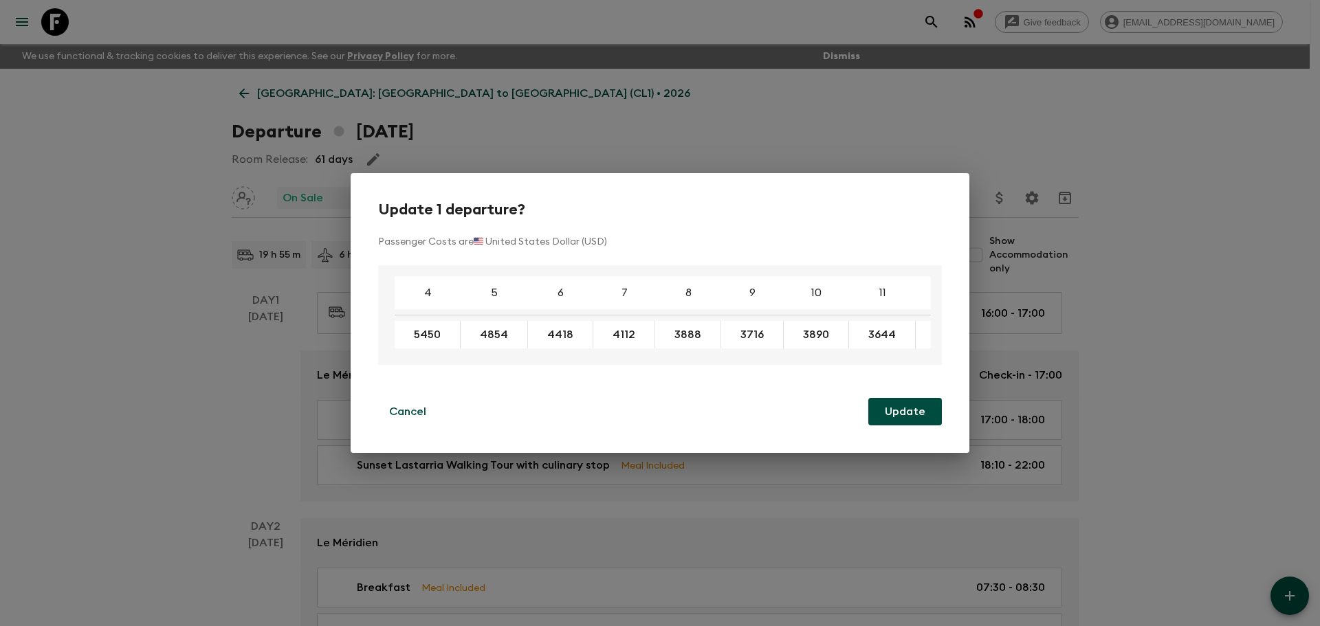
click at [534, 393] on div "Update 1 departure? Passenger Costs are 🇺🇸 United States Dollar (USD) 4 5 6 7 8…" at bounding box center [660, 313] width 619 height 280
click at [408, 407] on p "Cancel" at bounding box center [407, 412] width 37 height 17
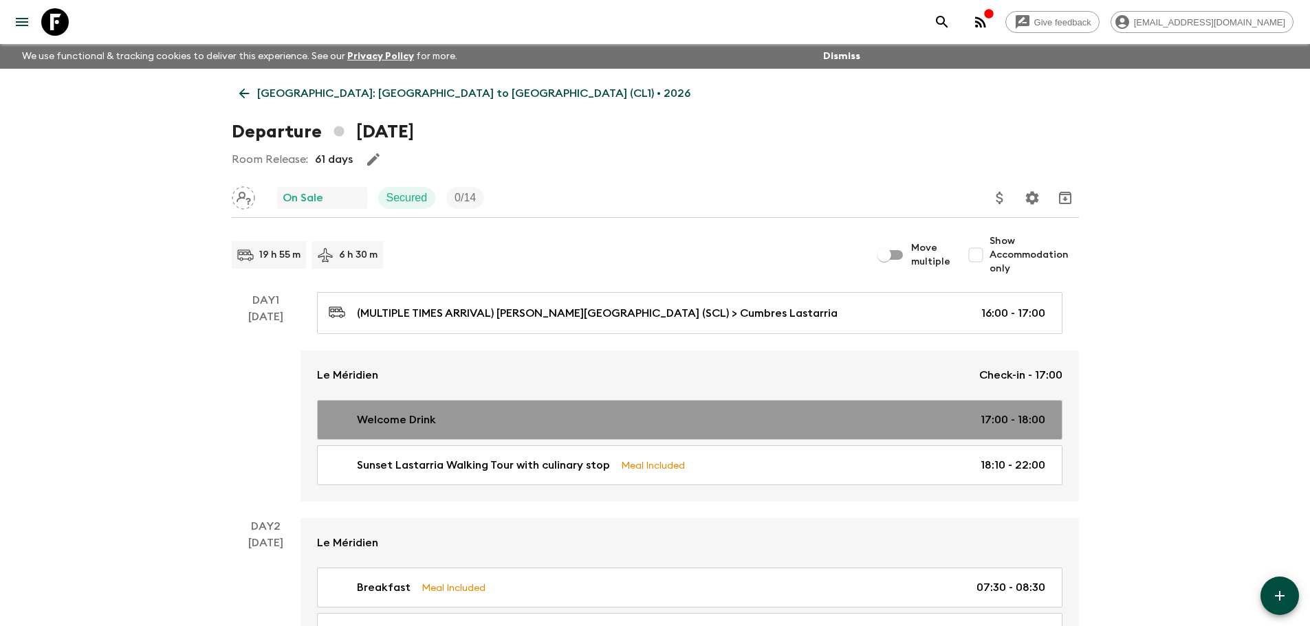
drag, startPoint x: 324, startPoint y: 413, endPoint x: 204, endPoint y: 406, distance: 120.5
click at [323, 413] on link "Welcome Drink 17:00 - 18:00" at bounding box center [689, 420] width 745 height 40
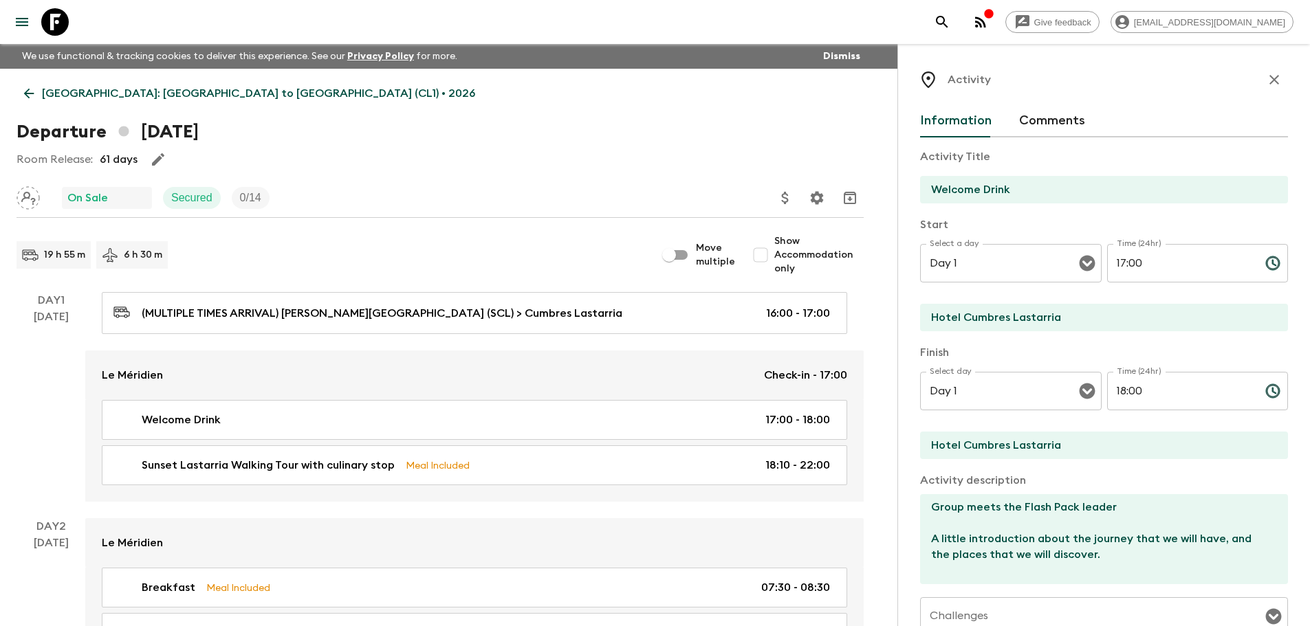
drag, startPoint x: 1267, startPoint y: 80, endPoint x: 1208, endPoint y: 164, distance: 102.7
click at [1267, 80] on icon "button" at bounding box center [1274, 80] width 17 height 17
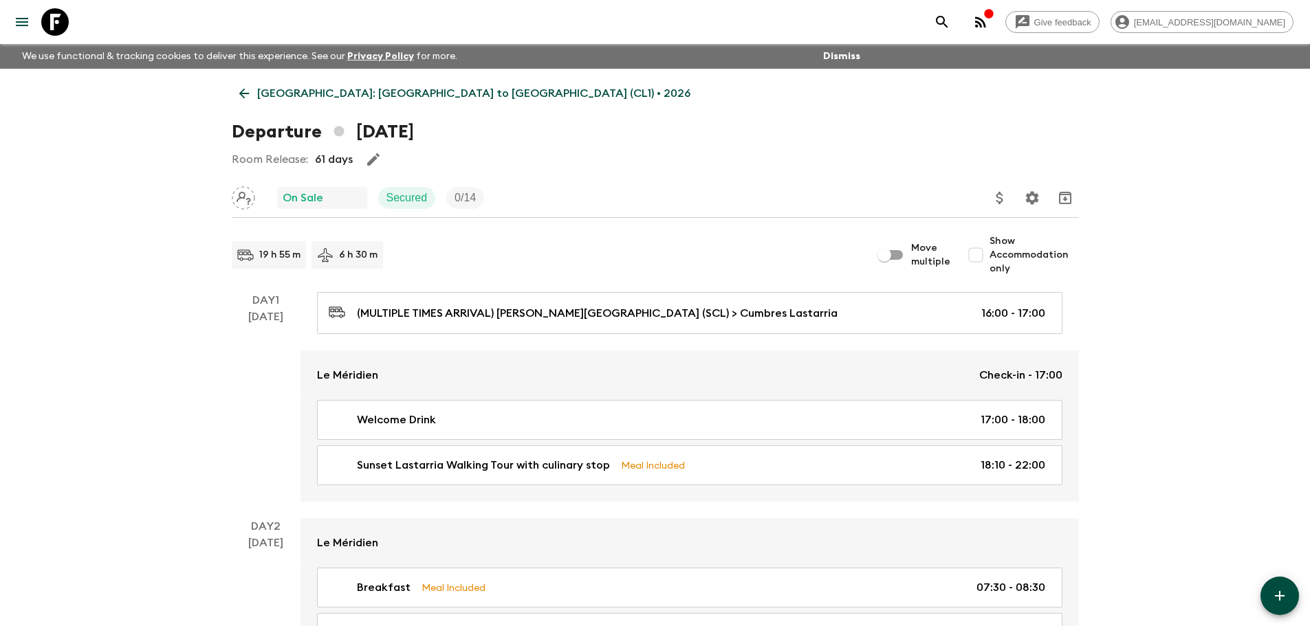
drag, startPoint x: 162, startPoint y: 382, endPoint x: 168, endPoint y: 376, distance: 8.3
